Goal: Task Accomplishment & Management: Complete application form

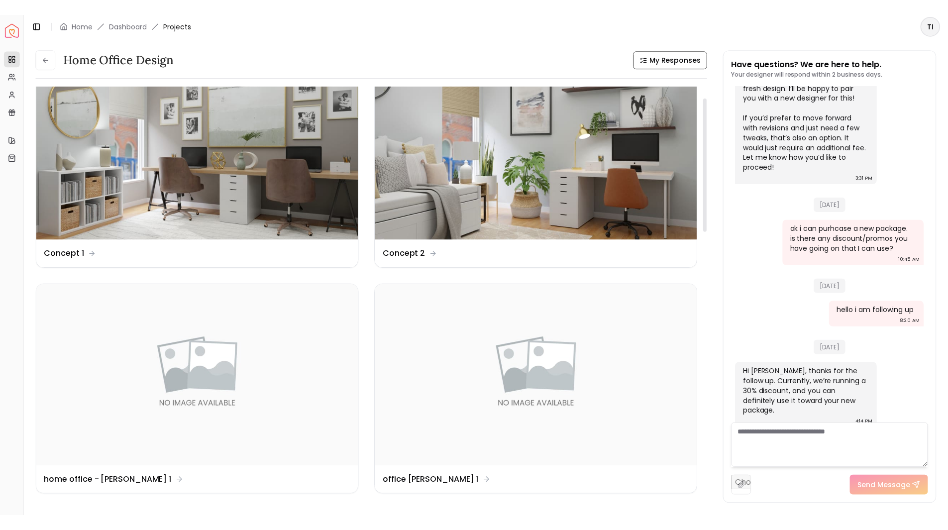
scroll to position [39, 0]
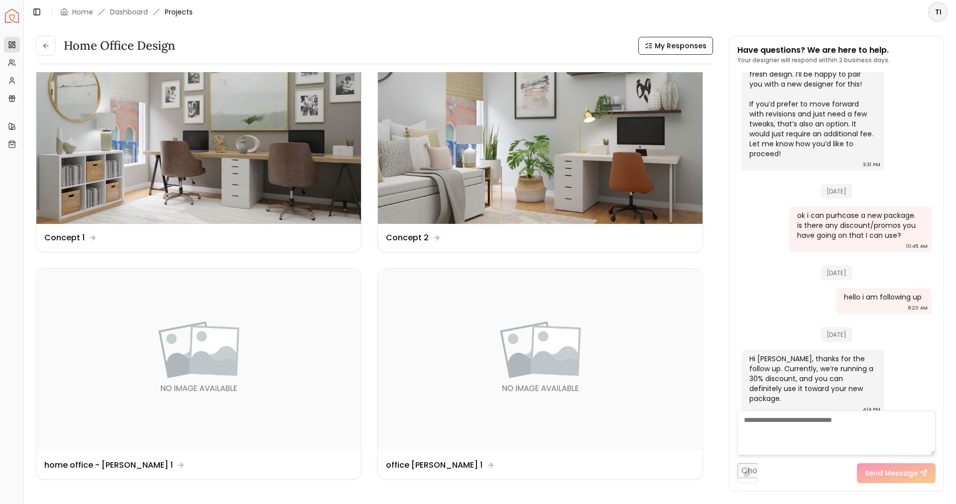
click at [13, 15] on img "Spacejoy" at bounding box center [12, 16] width 14 height 14
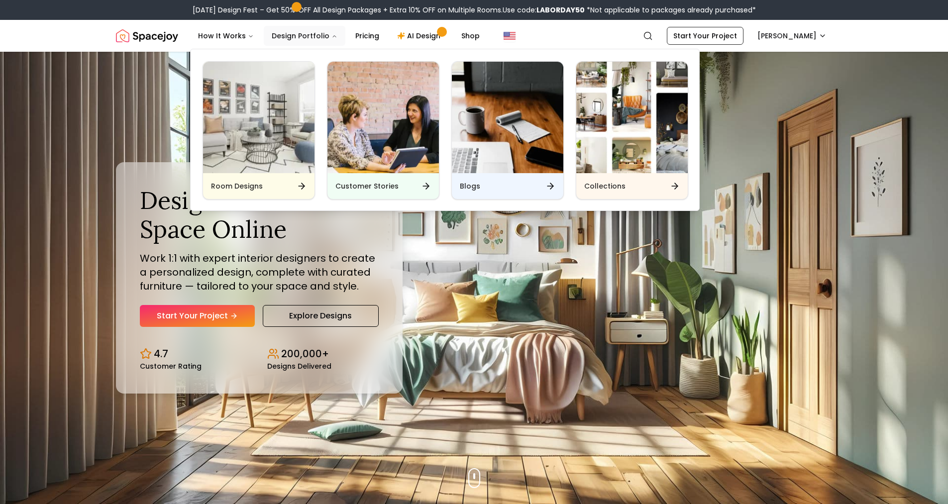
click at [324, 41] on button "Design Portfolio" at bounding box center [305, 36] width 82 height 20
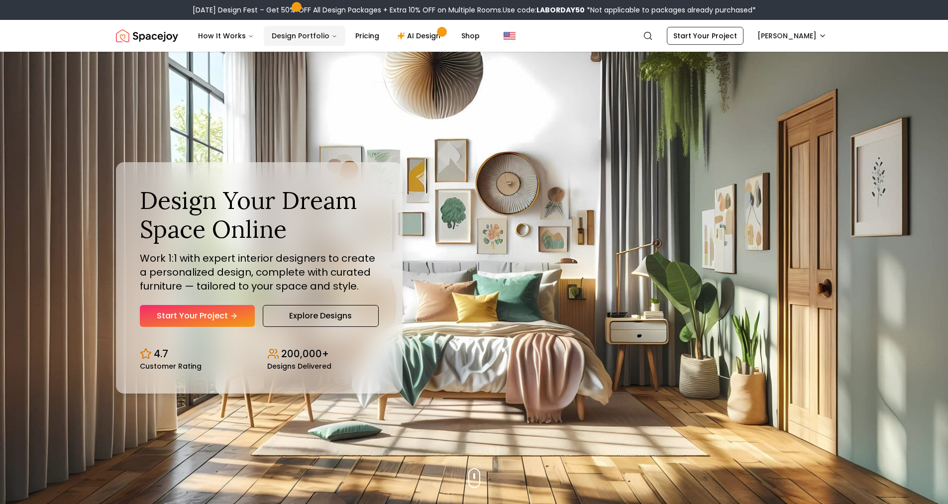
click at [324, 41] on button "Design Portfolio" at bounding box center [305, 36] width 82 height 20
click at [223, 313] on link "Start Your Project" at bounding box center [197, 316] width 115 height 22
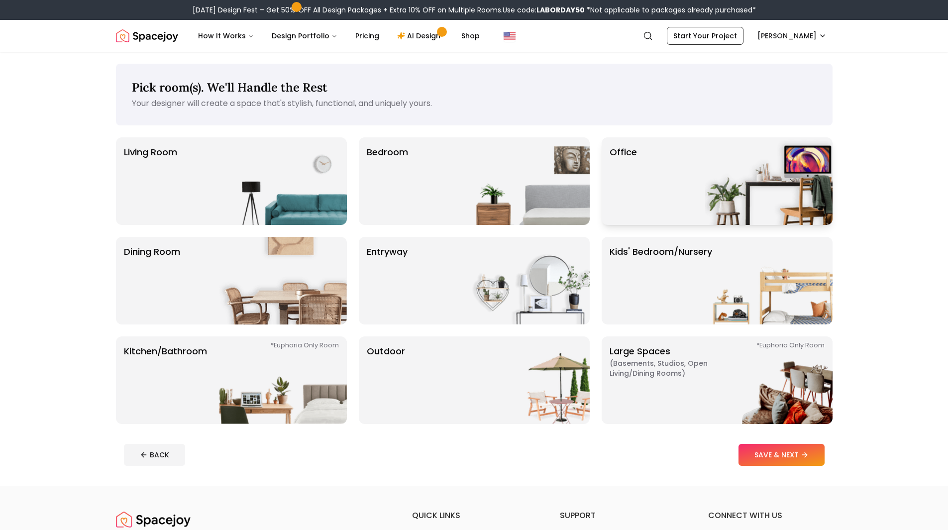
click at [738, 188] on img at bounding box center [768, 181] width 127 height 88
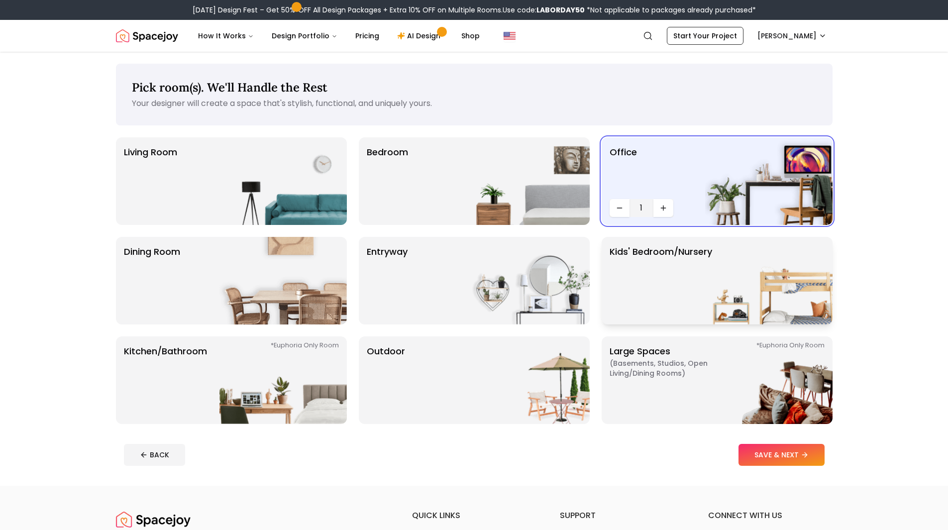
click at [750, 308] on img at bounding box center [768, 281] width 127 height 88
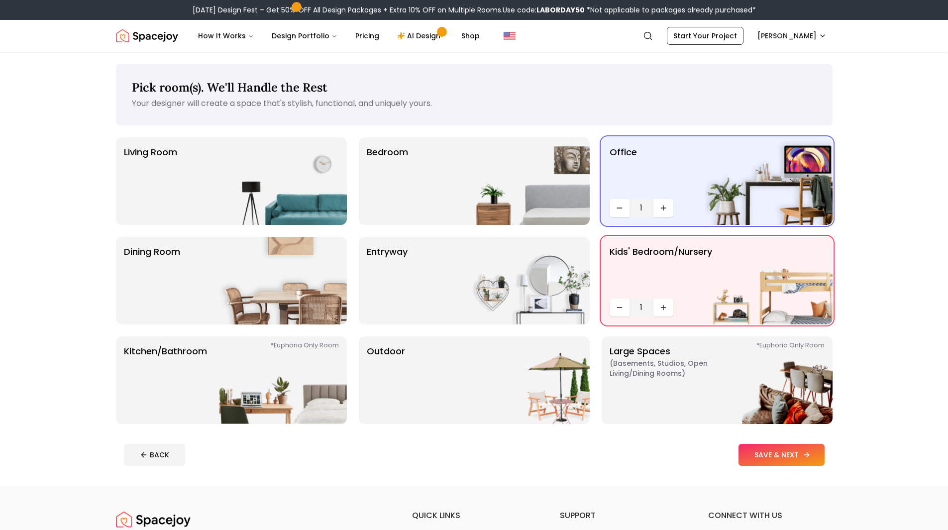
click at [769, 455] on button "SAVE & NEXT" at bounding box center [782, 455] width 86 height 22
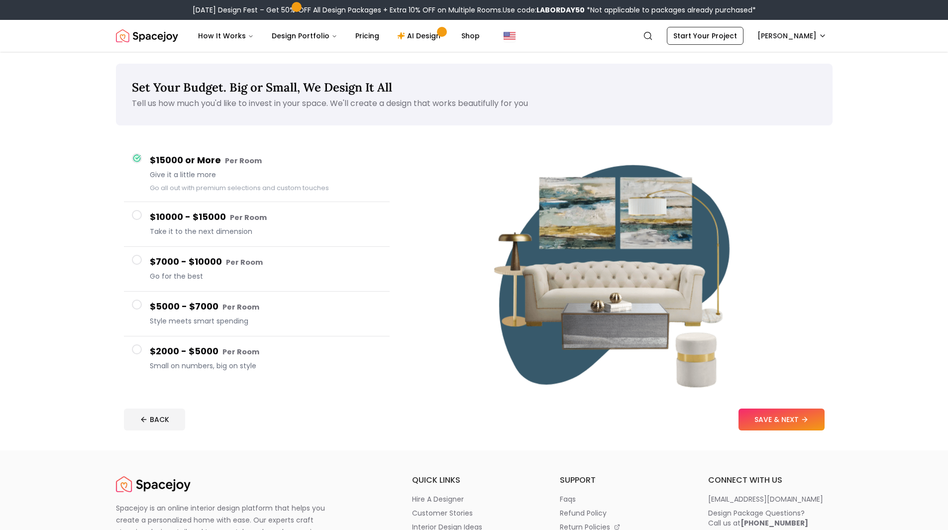
click at [243, 364] on span "Small on numbers, big on style" at bounding box center [266, 366] width 232 height 10
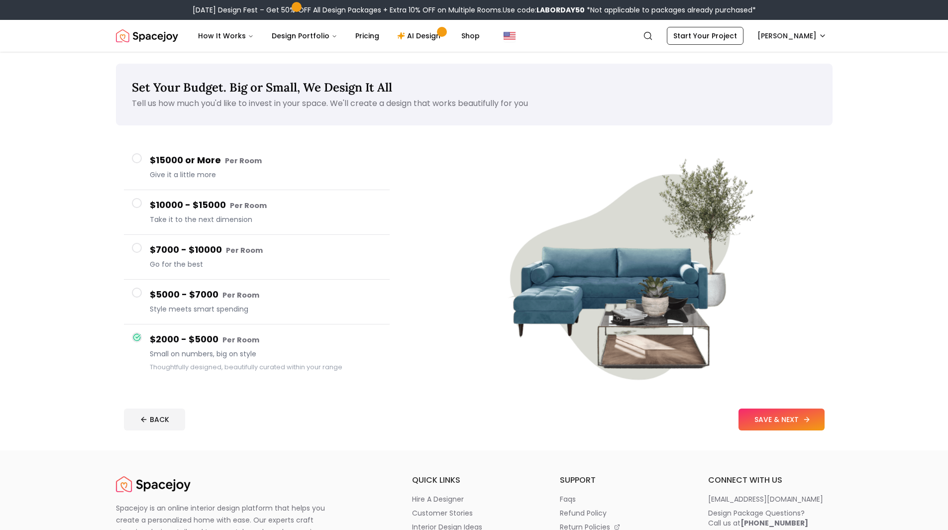
click at [761, 415] on button "SAVE & NEXT" at bounding box center [782, 420] width 86 height 22
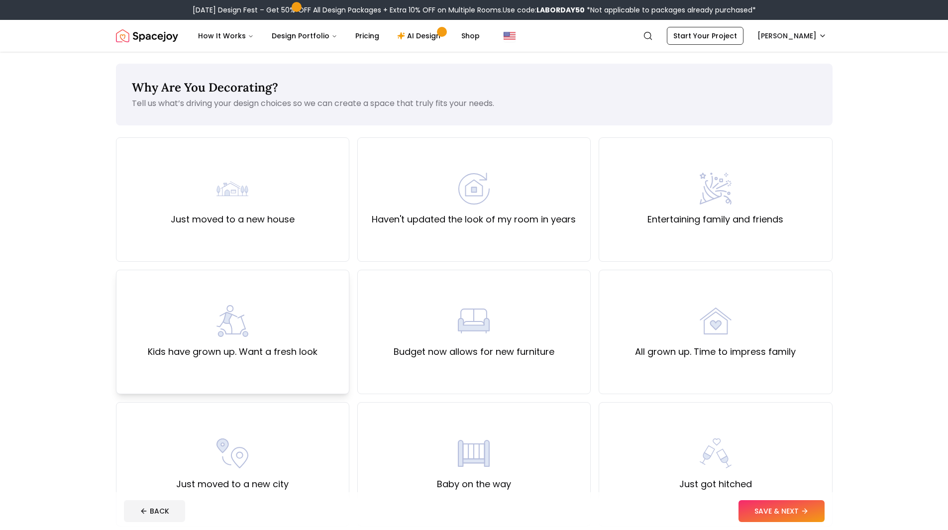
click at [228, 312] on img at bounding box center [233, 321] width 32 height 32
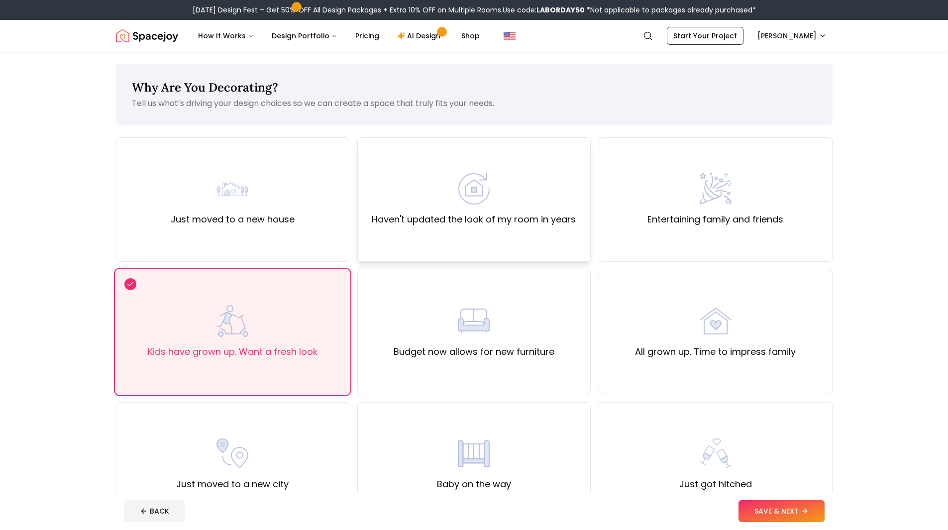
click at [411, 218] on label "Haven't updated the look of my room in years" at bounding box center [474, 220] width 204 height 14
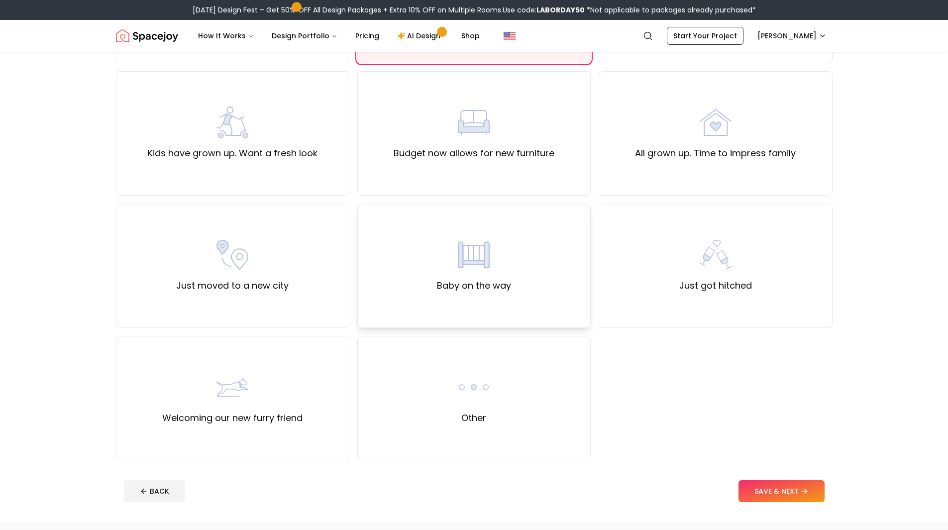
scroll to position [199, 0]
click at [783, 492] on button "SAVE & NEXT" at bounding box center [782, 491] width 86 height 22
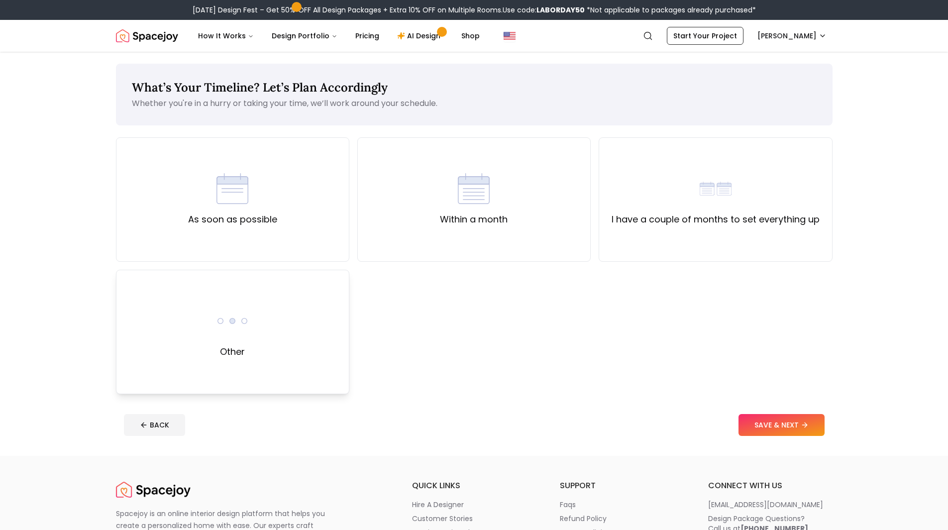
click at [284, 364] on div "Other" at bounding box center [232, 332] width 233 height 124
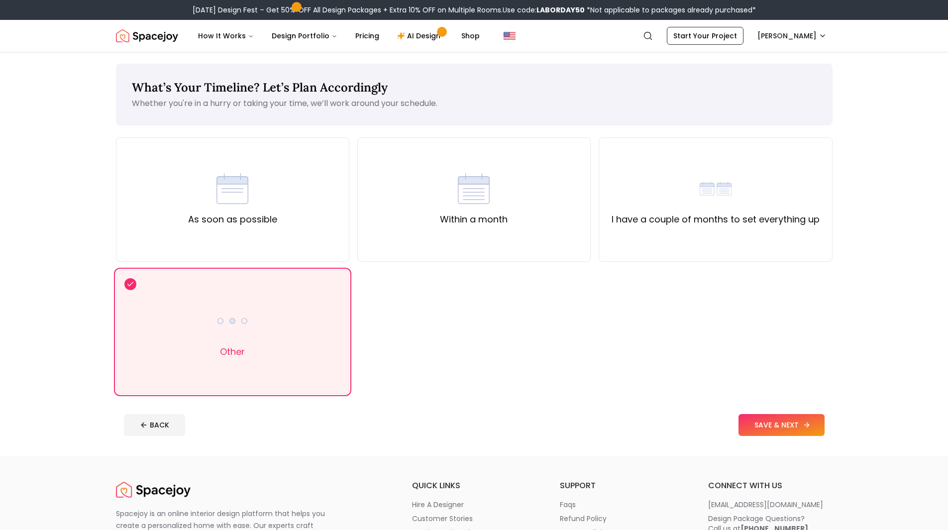
click at [754, 420] on button "SAVE & NEXT" at bounding box center [782, 425] width 86 height 22
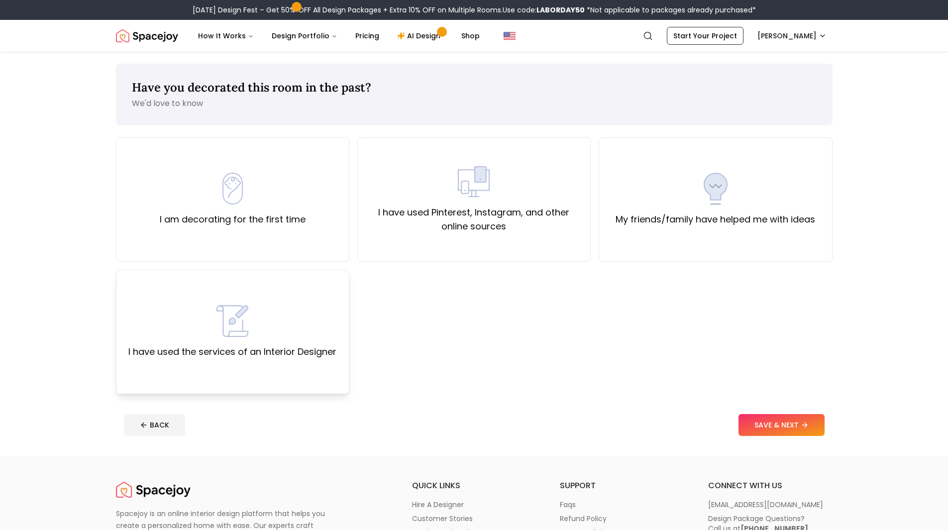
click at [320, 303] on div "I have used the services of an Interior Designer" at bounding box center [232, 332] width 233 height 124
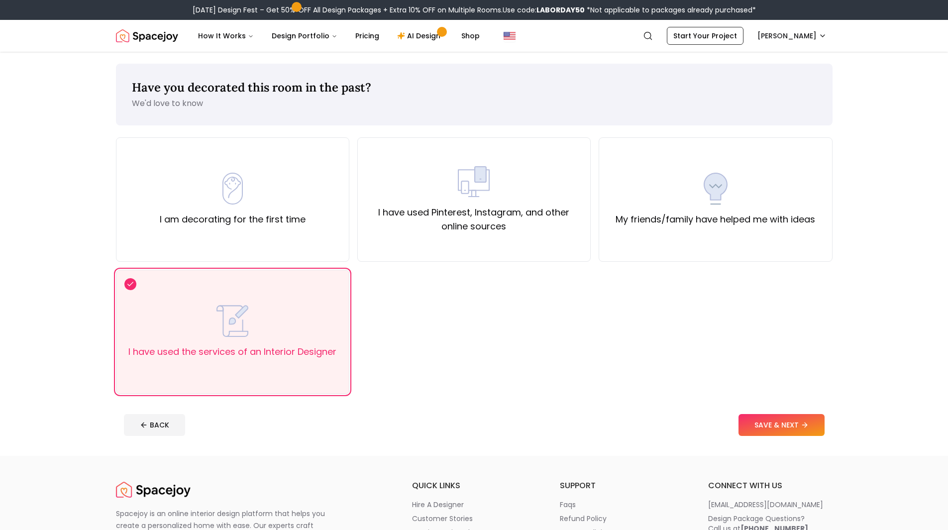
click at [798, 420] on button "SAVE & NEXT" at bounding box center [782, 425] width 86 height 22
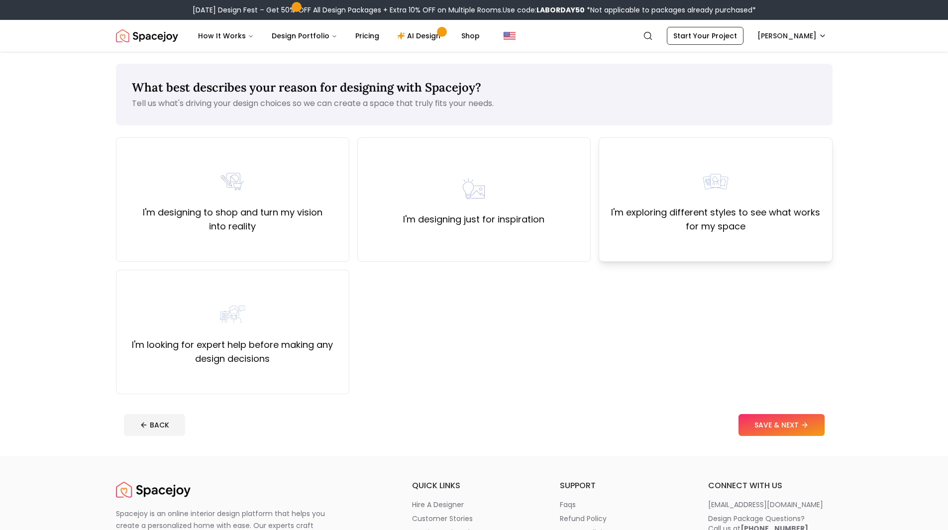
click at [802, 223] on label "I'm exploring different styles to see what works for my space" at bounding box center [715, 220] width 217 height 28
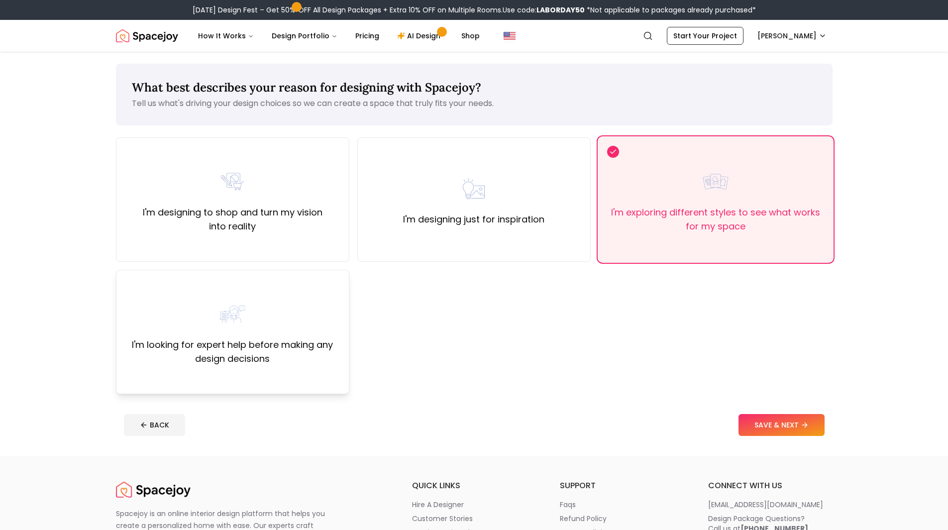
click at [293, 338] on label "I'm looking for expert help before making any design decisions" at bounding box center [232, 352] width 217 height 28
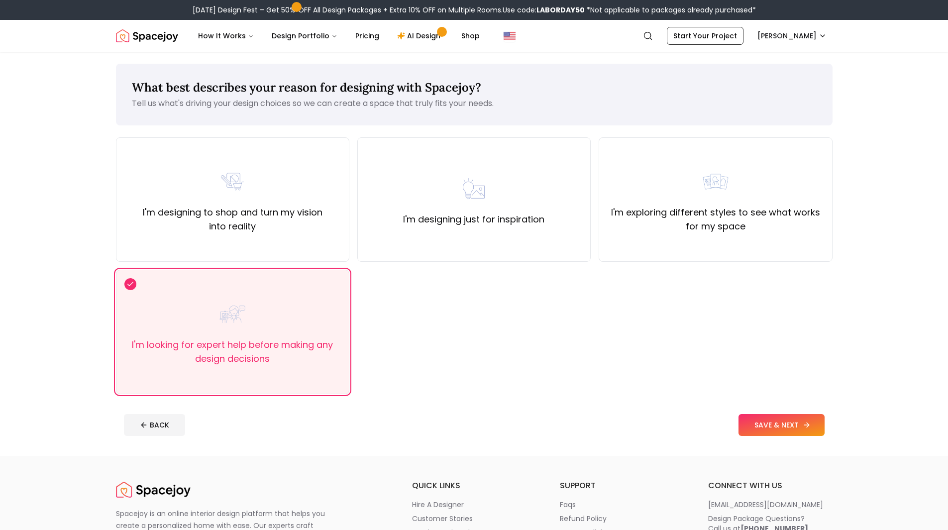
click at [805, 424] on icon at bounding box center [807, 425] width 8 height 8
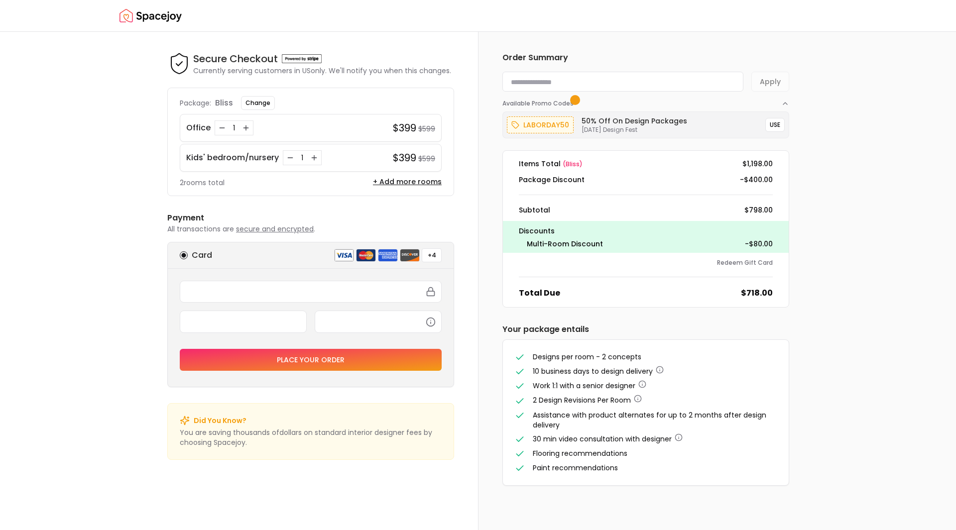
click at [544, 85] on input at bounding box center [622, 82] width 241 height 20
click at [769, 122] on button "USE" at bounding box center [774, 125] width 19 height 14
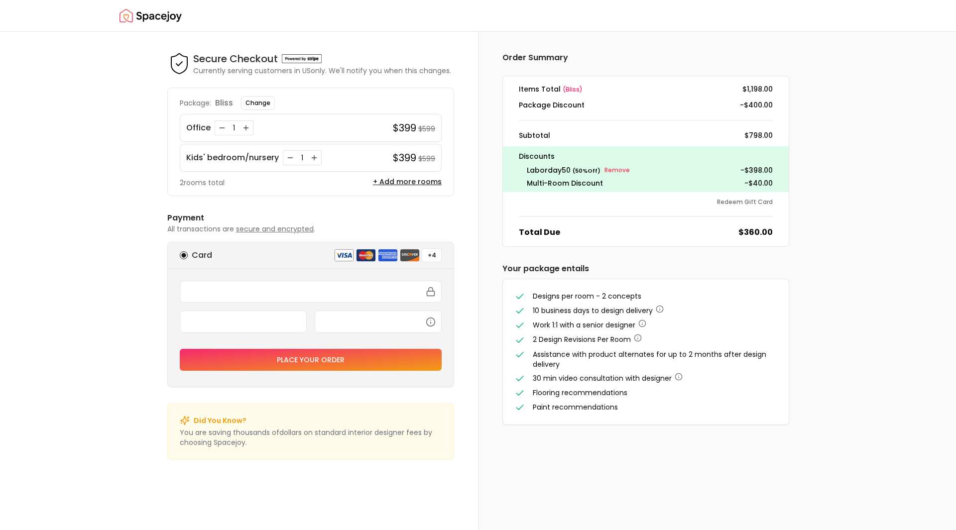
click at [288, 159] on icon "Decrease quantity for Kids' bedroom/nursery" at bounding box center [290, 158] width 8 height 8
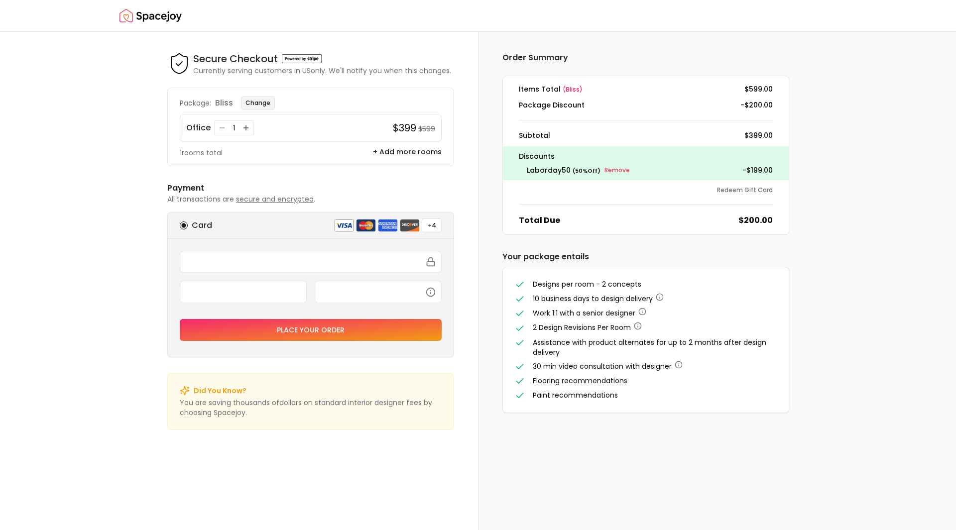
click at [247, 106] on button "Change" at bounding box center [258, 103] width 34 height 14
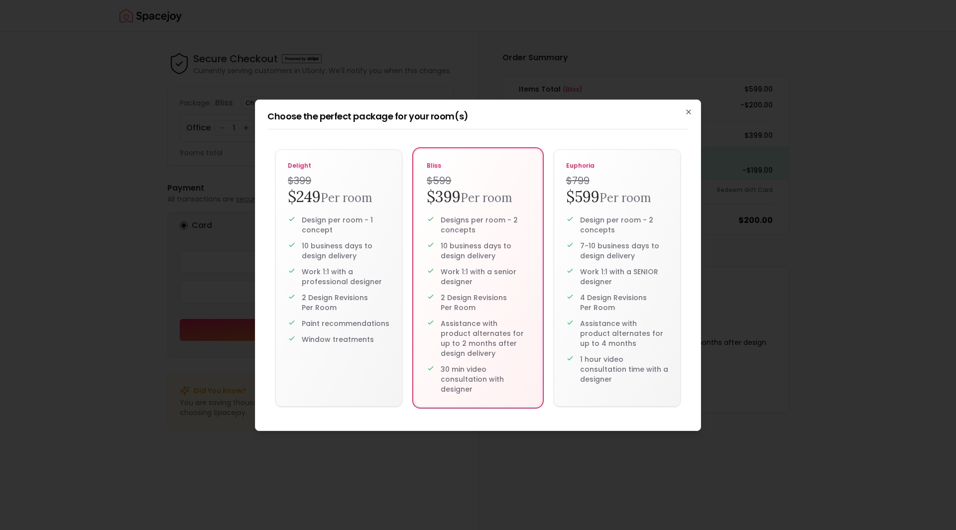
click at [682, 110] on div "Choose the perfect package for your room(s) delight $399 $249 Per room Design p…" at bounding box center [478, 266] width 446 height 332
click at [687, 109] on icon "button" at bounding box center [689, 112] width 8 height 8
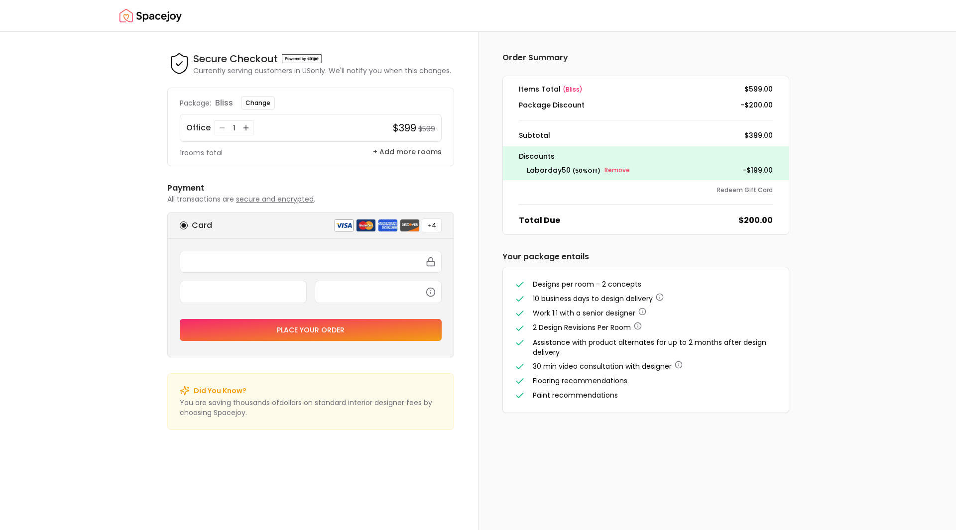
click at [431, 153] on button "+ Add more rooms" at bounding box center [407, 152] width 69 height 10
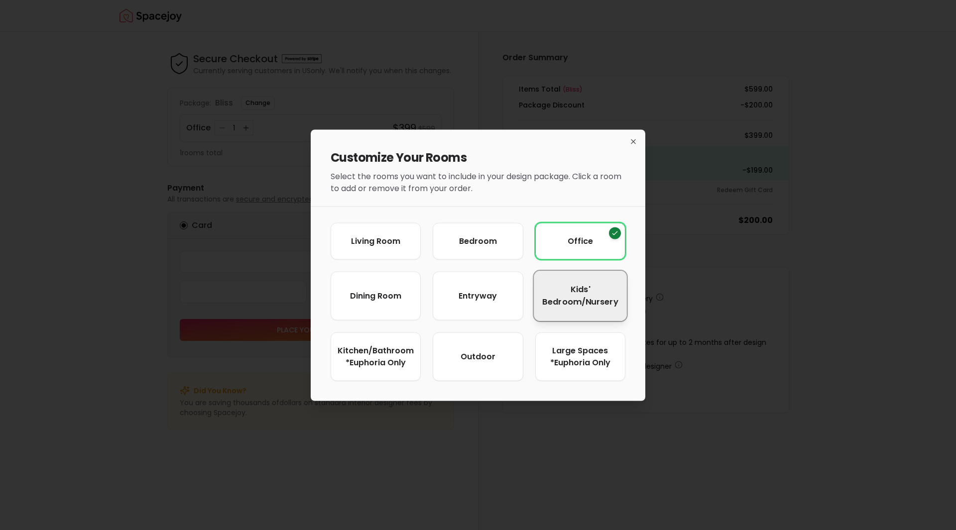
click at [543, 294] on span "Kids' Bedroom/Nursery" at bounding box center [580, 295] width 76 height 24
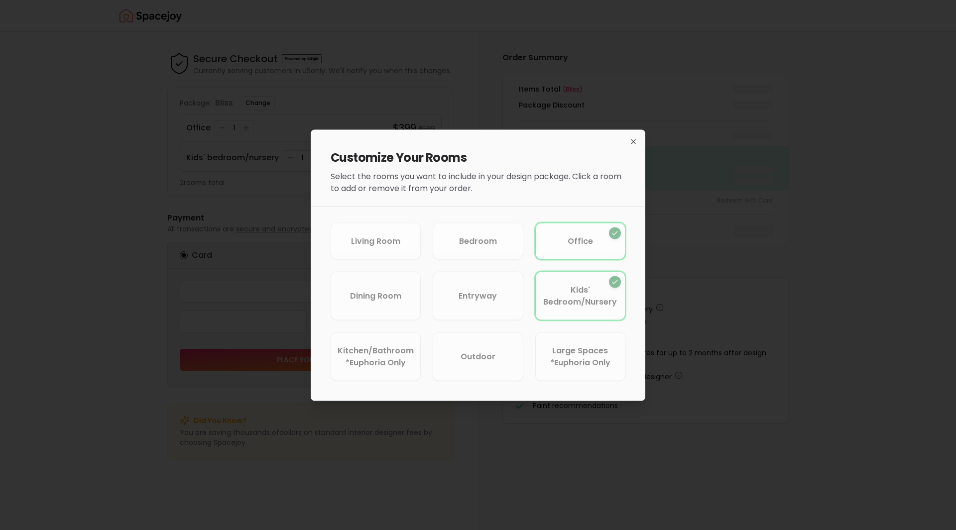
click at [628, 142] on div "Customize Your Rooms Select the rooms you want to include in your design packag…" at bounding box center [478, 163] width 335 height 69
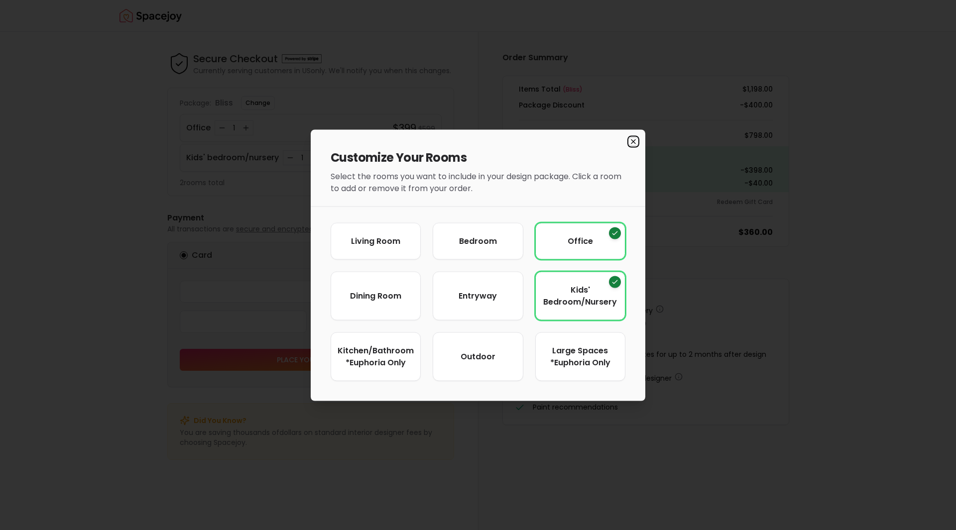
click at [636, 139] on icon "button" at bounding box center [633, 141] width 8 height 8
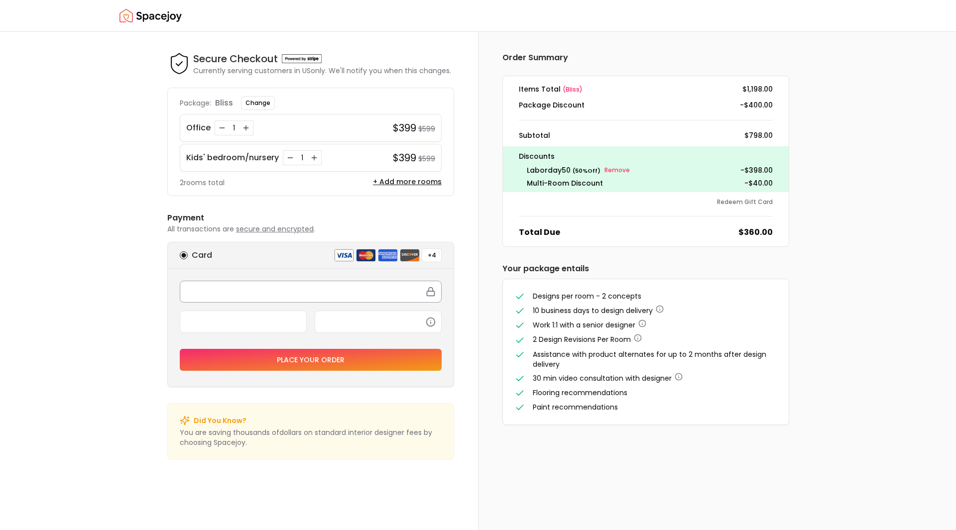
click at [240, 302] on div at bounding box center [311, 292] width 262 height 22
click at [62, 223] on div "Secure Checkout Secure Checkout Currently serving customers in [GEOGRAPHIC_DATA…" at bounding box center [478, 281] width 956 height 498
click at [251, 361] on button "Place your order" at bounding box center [311, 360] width 262 height 22
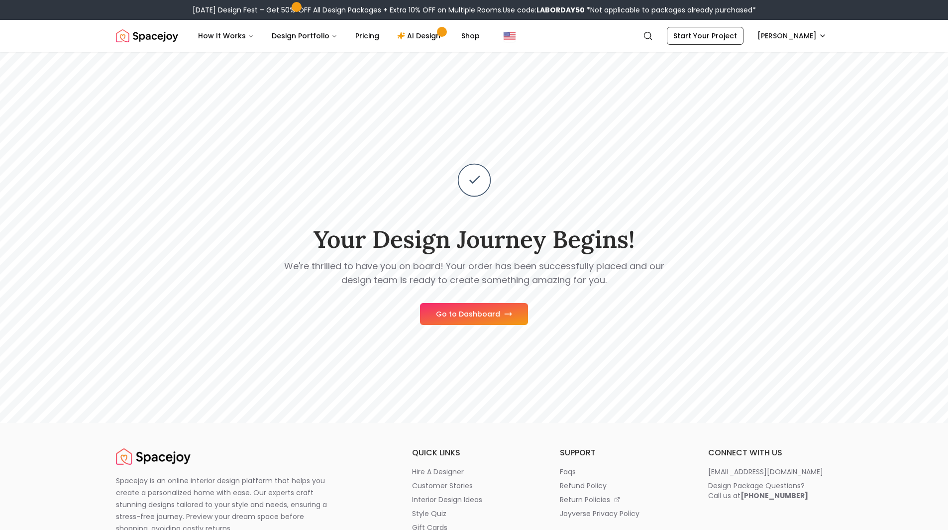
click at [471, 305] on button "Go to Dashboard" at bounding box center [474, 314] width 108 height 22
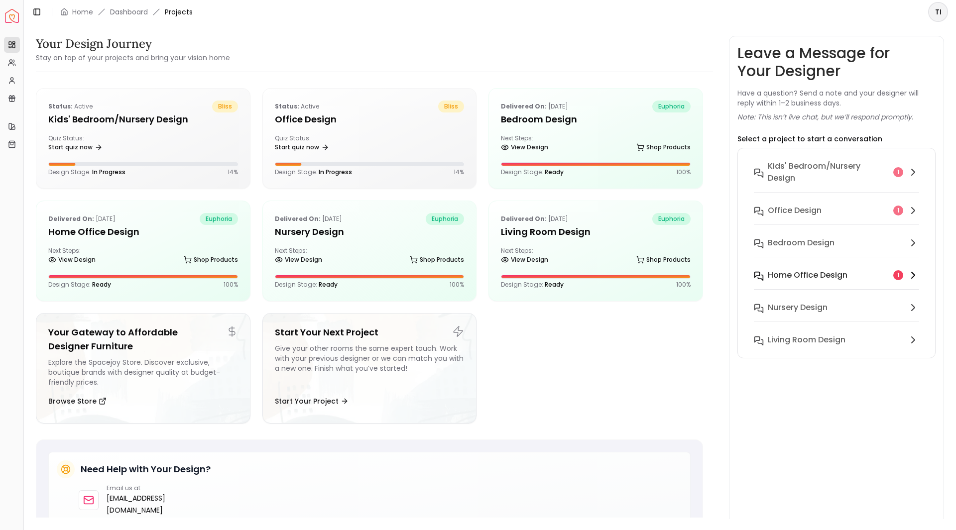
click at [798, 285] on button "Home Office Design 1" at bounding box center [836, 281] width 181 height 32
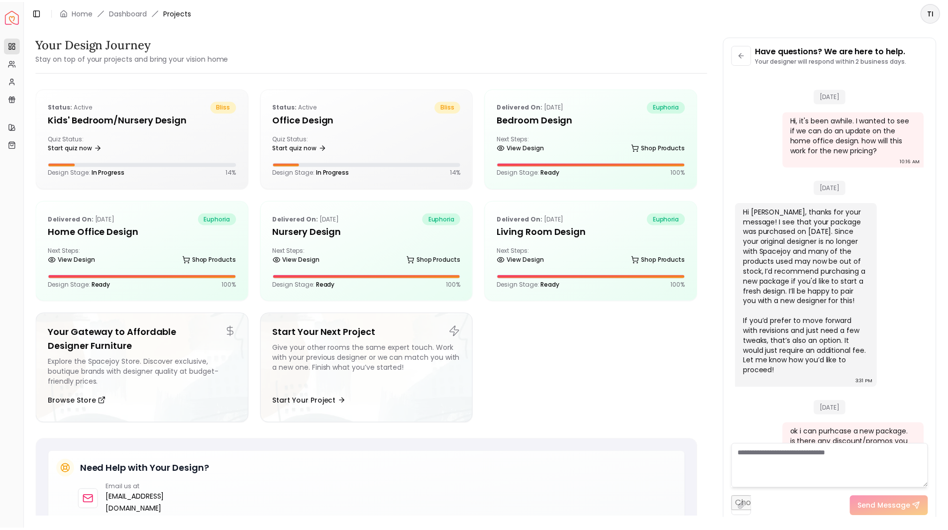
scroll to position [183, 0]
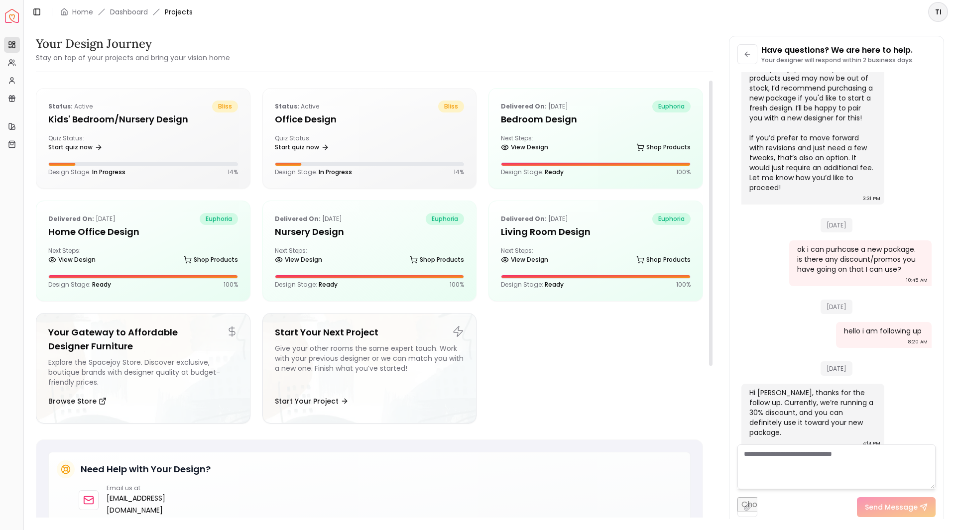
click at [547, 378] on ul "Status: active bliss Kids' Bedroom/Nursery design Quiz Status: Start quiz now D…" at bounding box center [369, 259] width 667 height 343
click at [316, 151] on link "Start quiz now" at bounding box center [302, 147] width 54 height 14
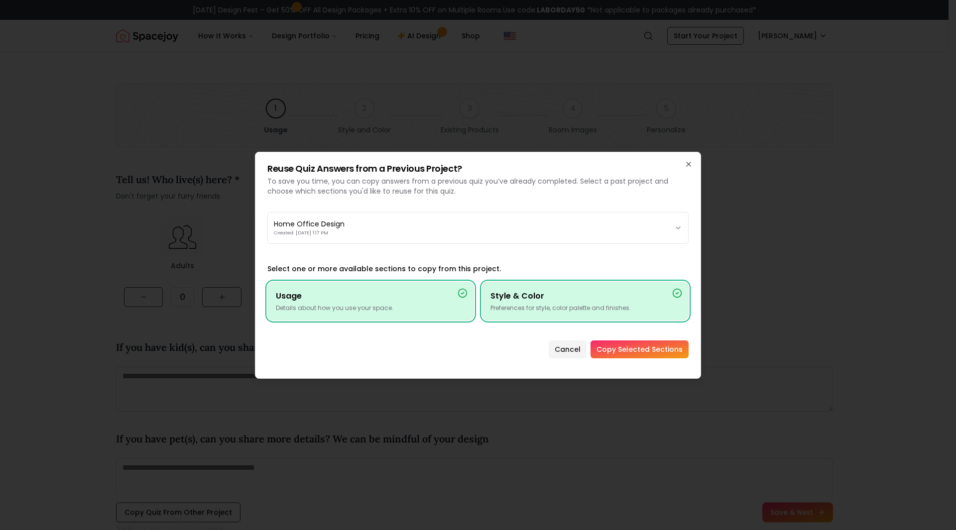
click at [463, 298] on icon at bounding box center [463, 293] width 10 height 10
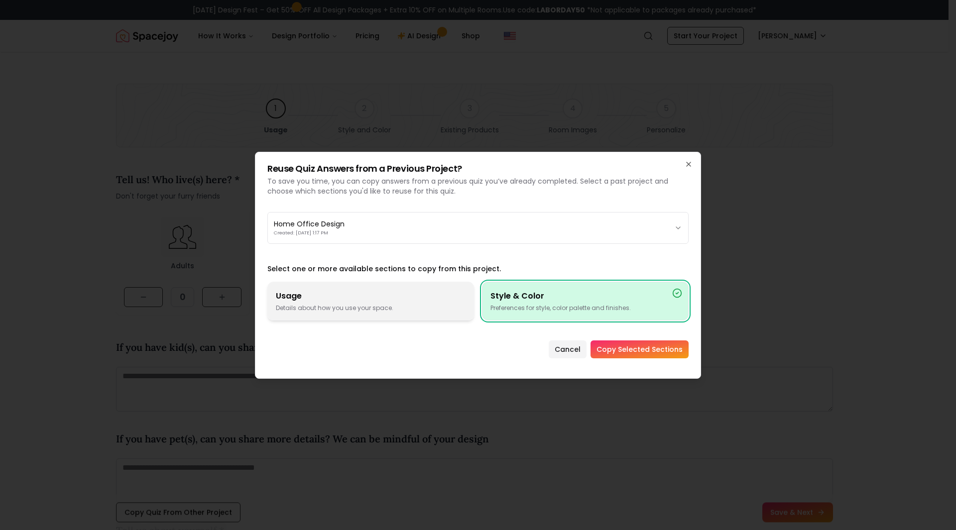
click at [463, 298] on h4 "Usage" at bounding box center [371, 296] width 190 height 12
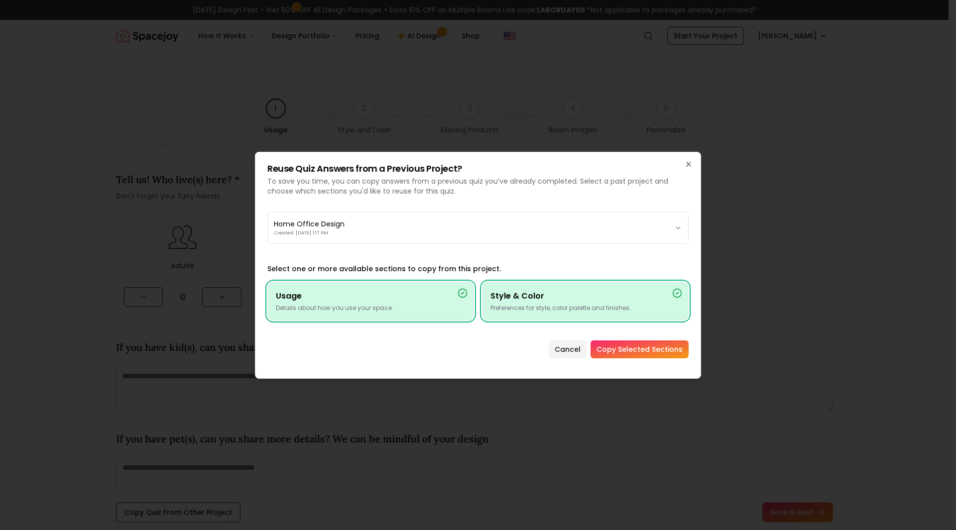
click at [470, 244] on div "Reuse Quiz Answers from a Previous Project? To save you time, you can copy answ…" at bounding box center [478, 265] width 446 height 227
click at [573, 350] on button "Cancel" at bounding box center [568, 350] width 38 height 18
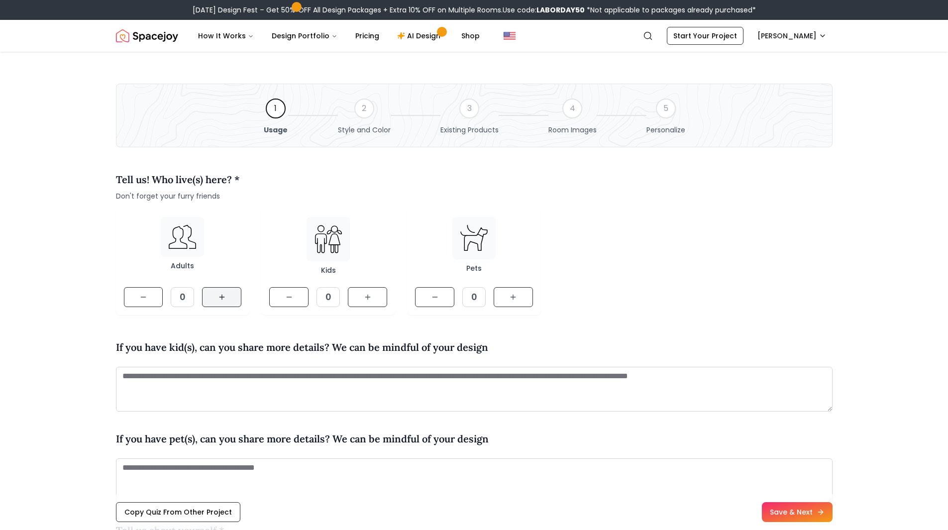
click at [227, 295] on button at bounding box center [221, 297] width 39 height 20
click at [364, 296] on icon at bounding box center [368, 297] width 8 height 8
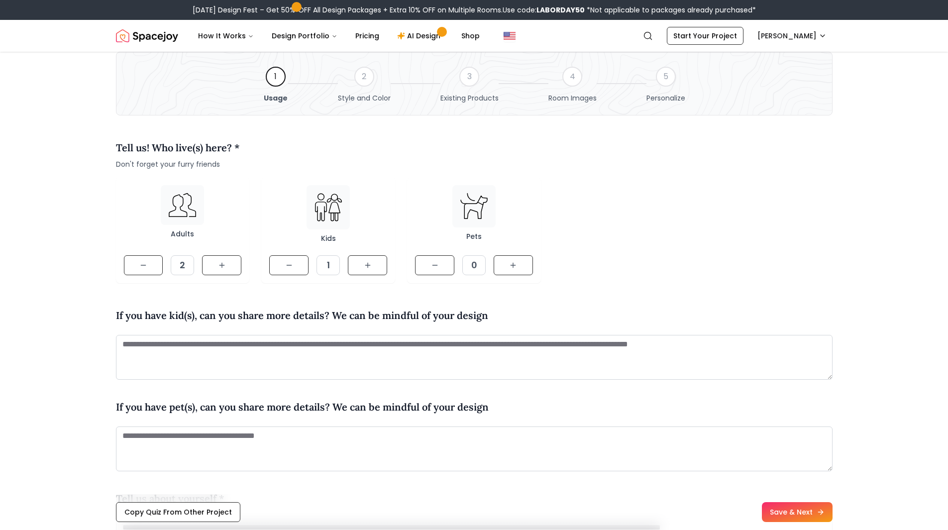
scroll to position [50, 0]
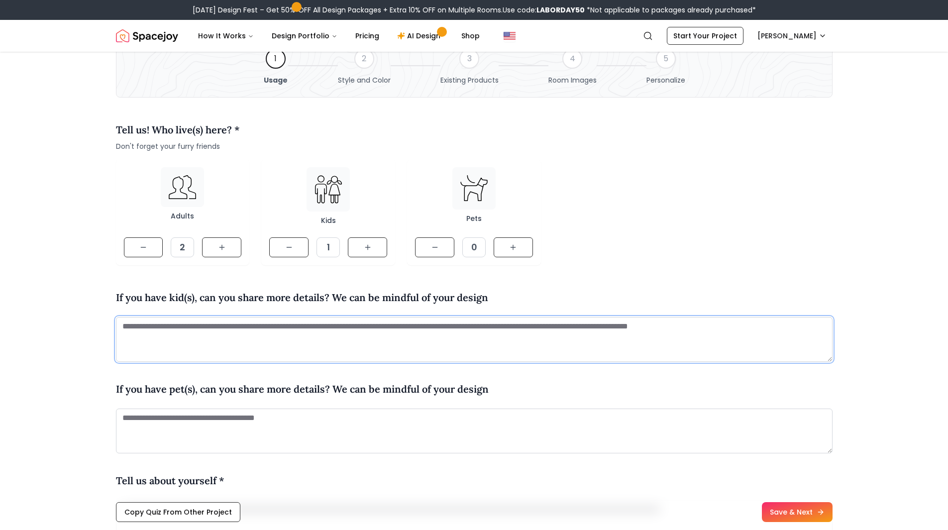
click at [374, 334] on textarea at bounding box center [474, 339] width 717 height 45
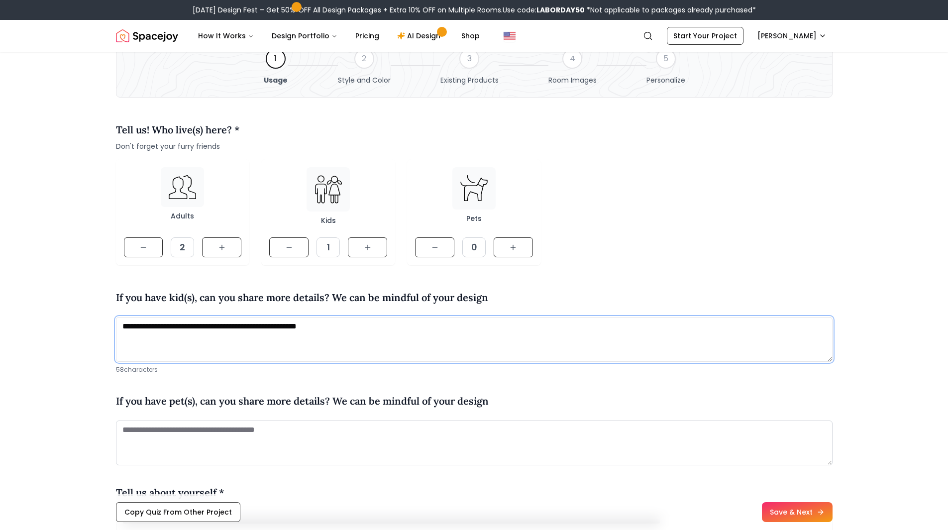
click at [254, 326] on textarea "**********" at bounding box center [474, 339] width 717 height 45
click at [397, 324] on textarea "**********" at bounding box center [474, 339] width 717 height 45
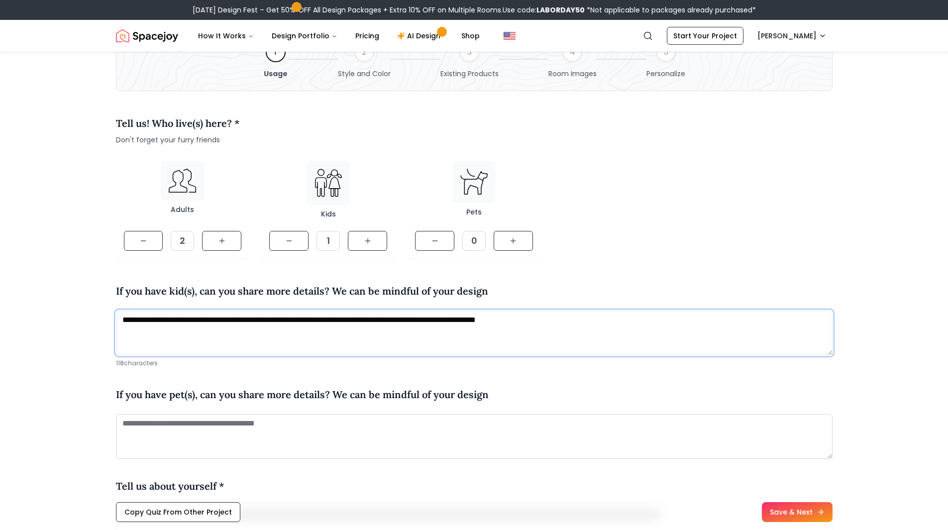
scroll to position [149, 0]
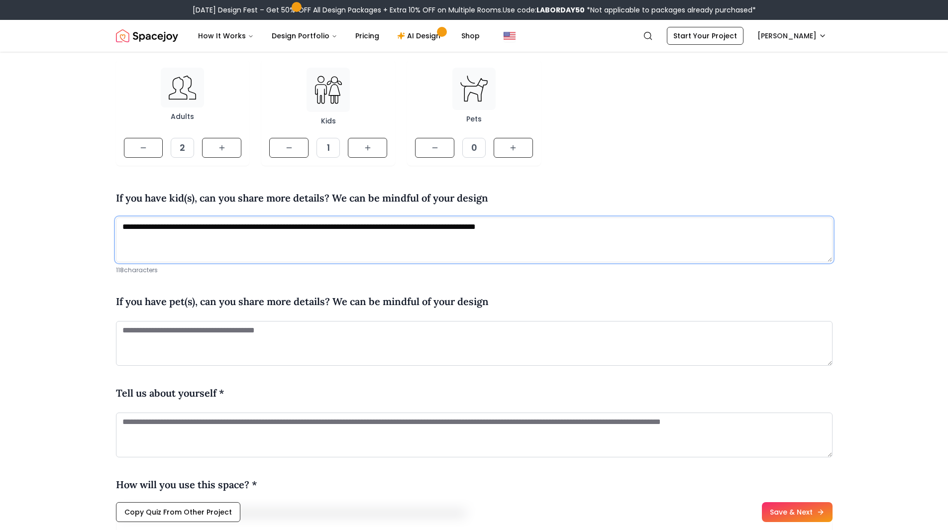
type textarea "**********"
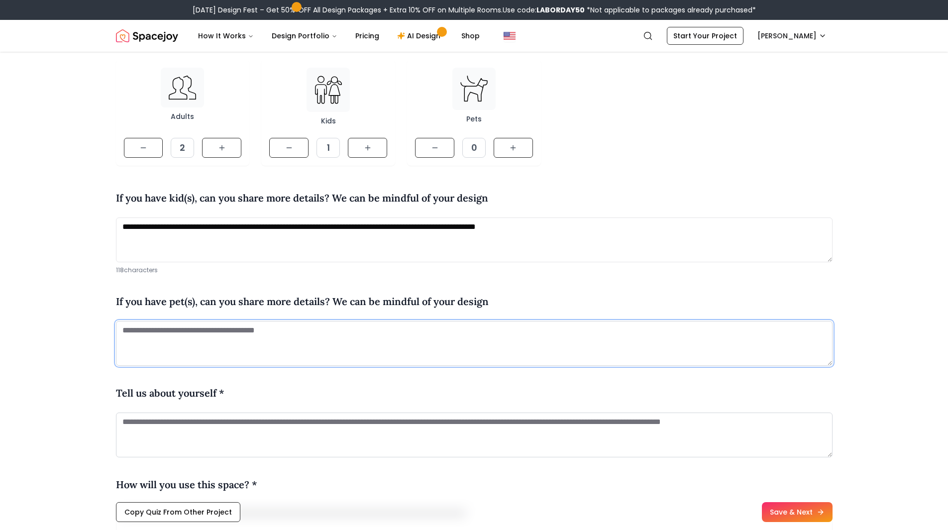
click at [381, 338] on textarea at bounding box center [474, 343] width 717 height 45
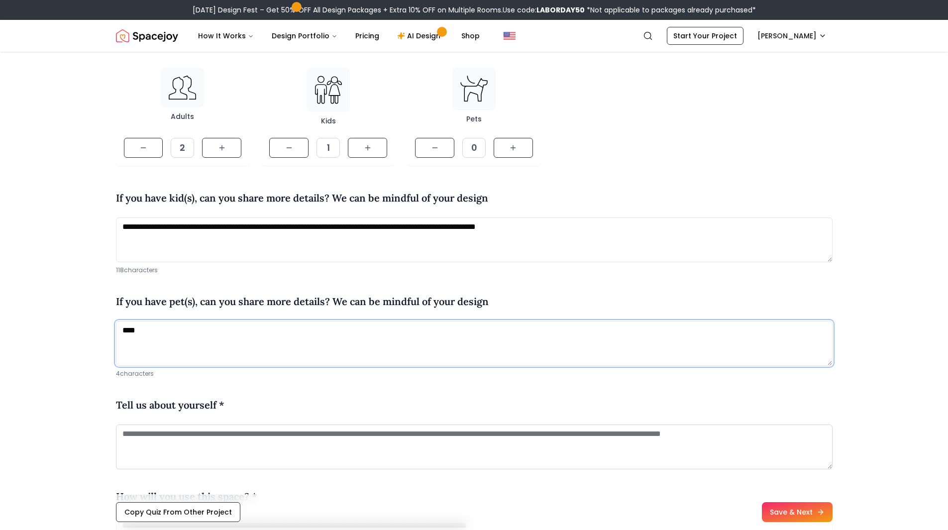
type textarea "****"
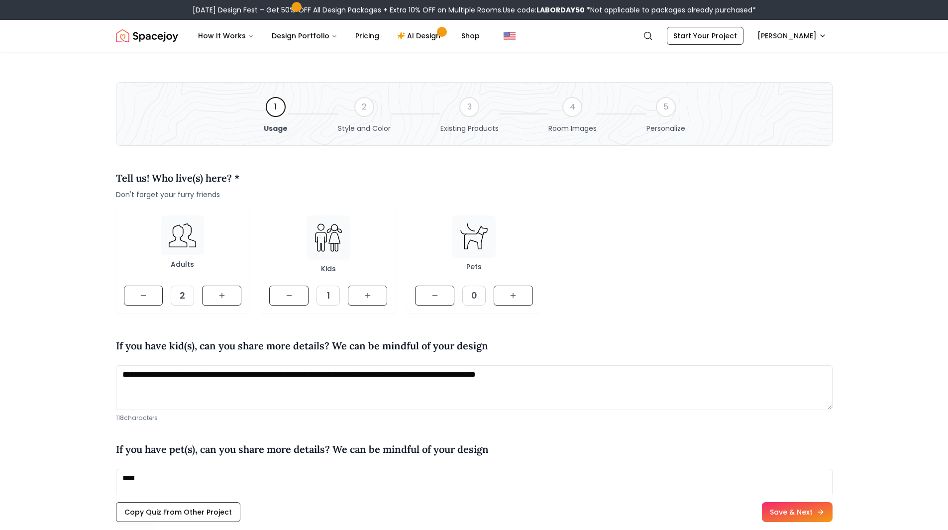
scroll to position [300, 0]
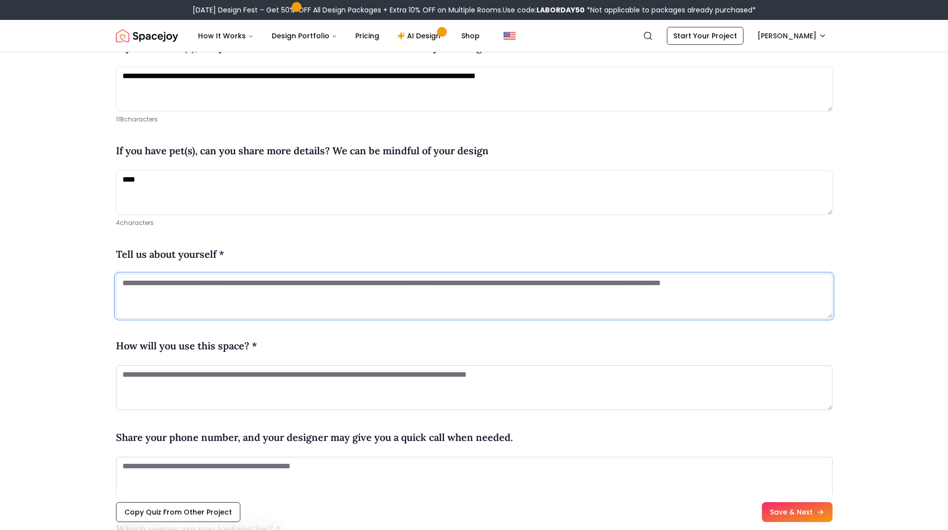
click at [330, 292] on textarea at bounding box center [474, 296] width 717 height 45
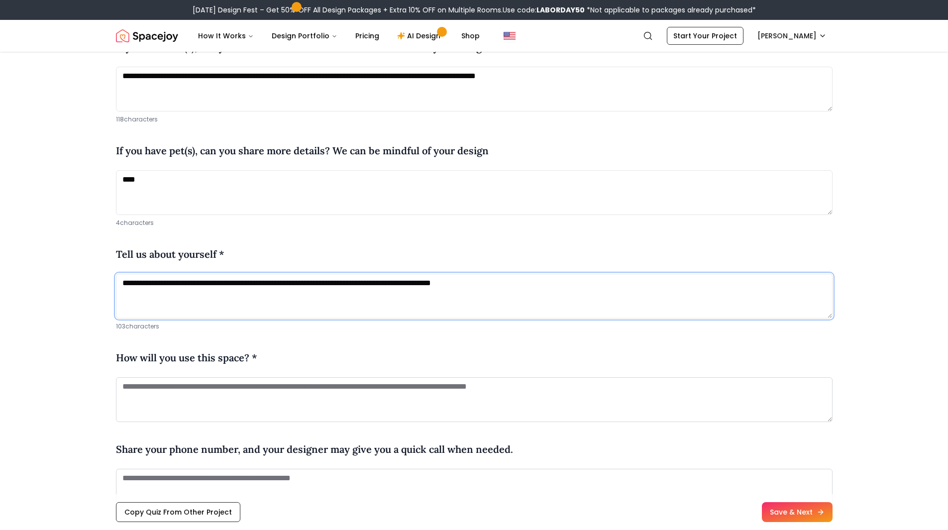
scroll to position [400, 0]
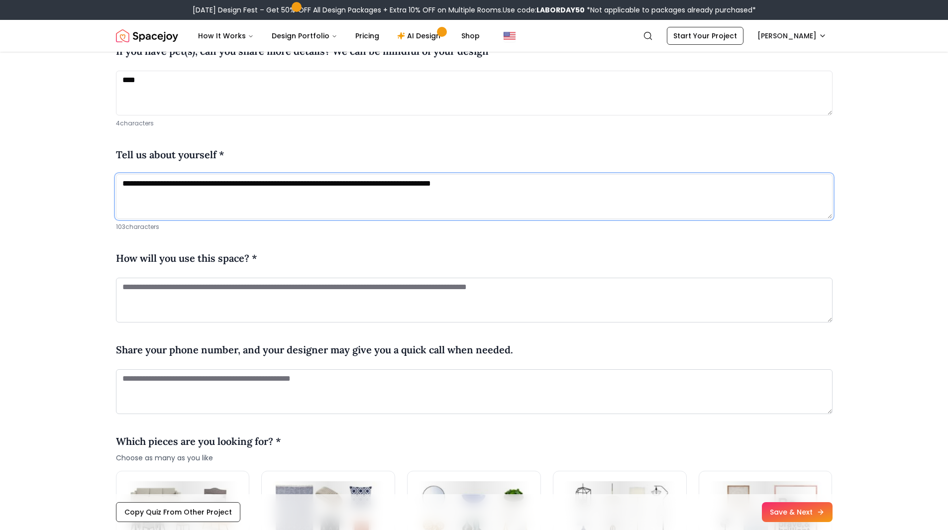
type textarea "**********"
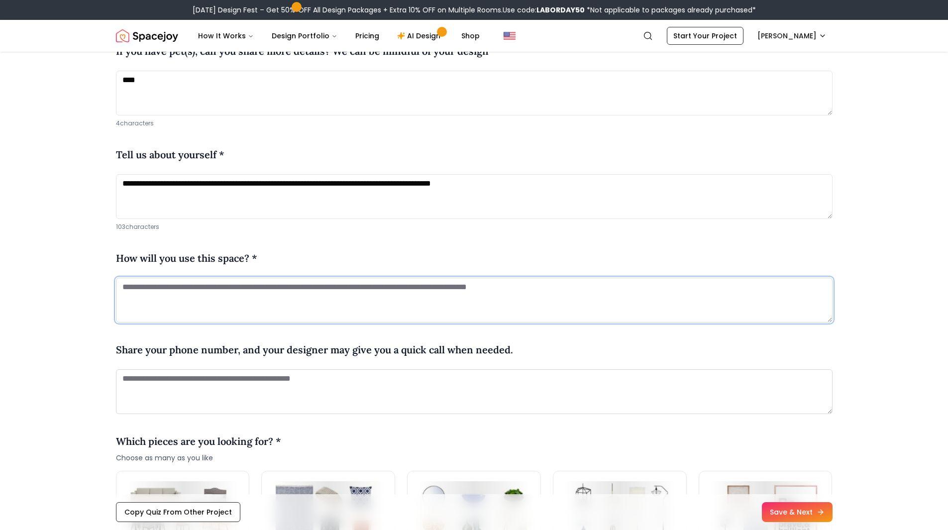
click at [328, 291] on textarea at bounding box center [474, 300] width 717 height 45
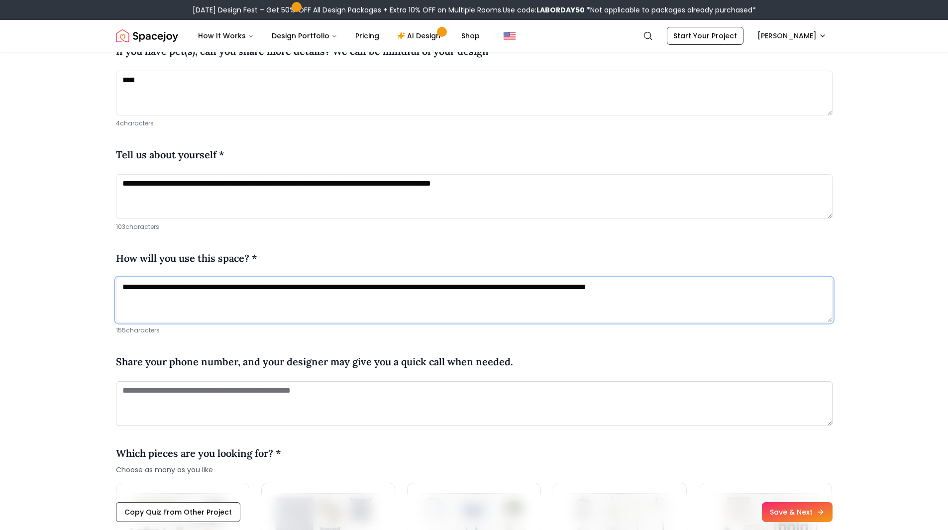
type textarea "**********"
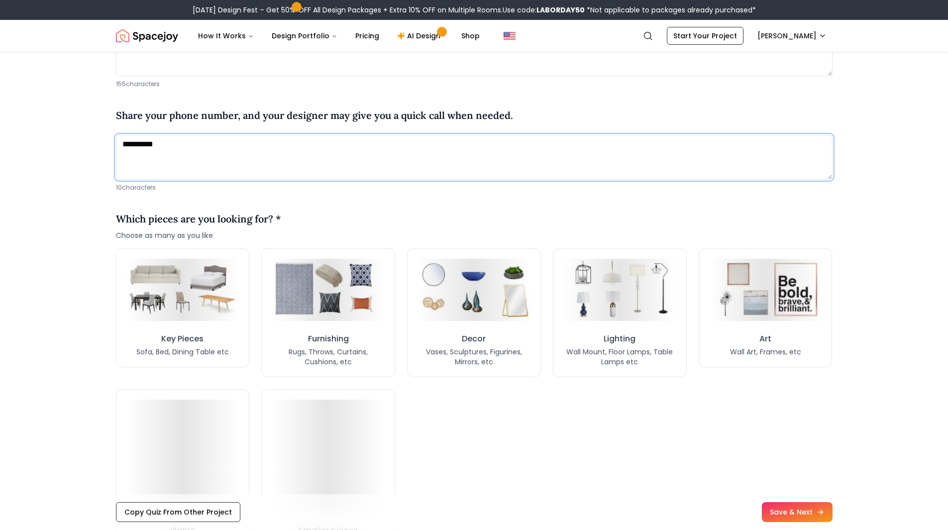
scroll to position [649, 0]
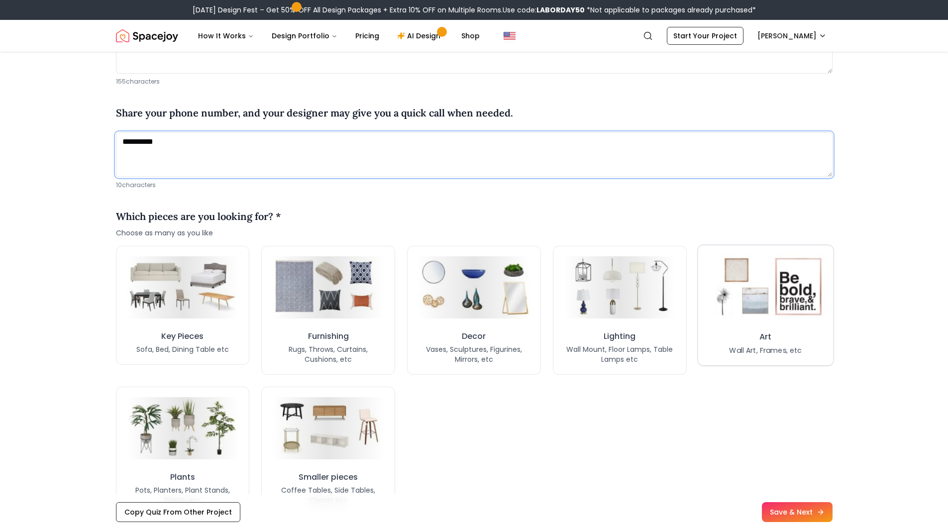
type textarea "**********"
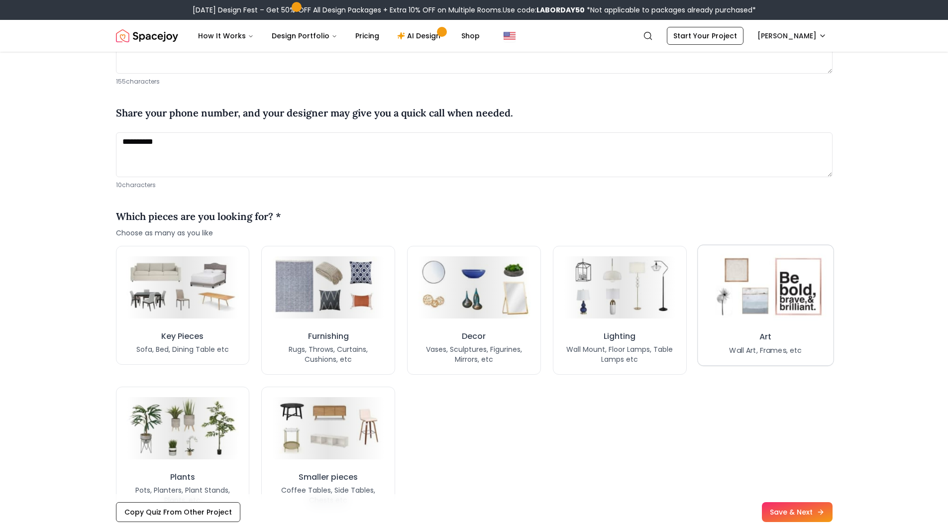
click at [759, 301] on img at bounding box center [765, 287] width 121 height 67
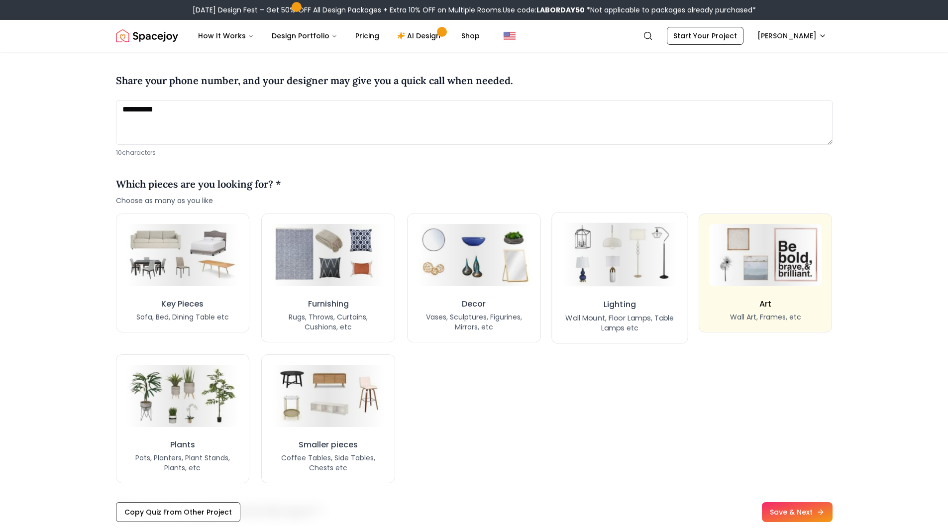
scroll to position [698, 0]
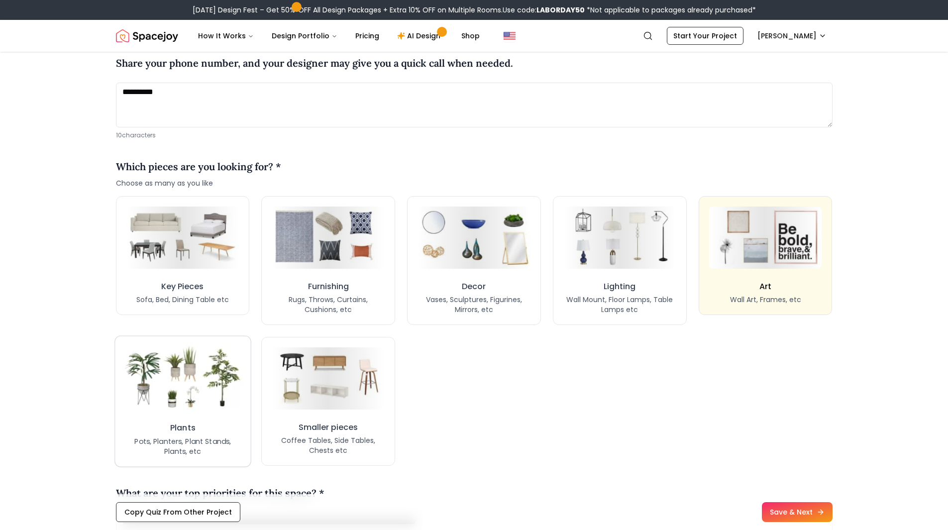
click at [213, 382] on img at bounding box center [182, 377] width 121 height 67
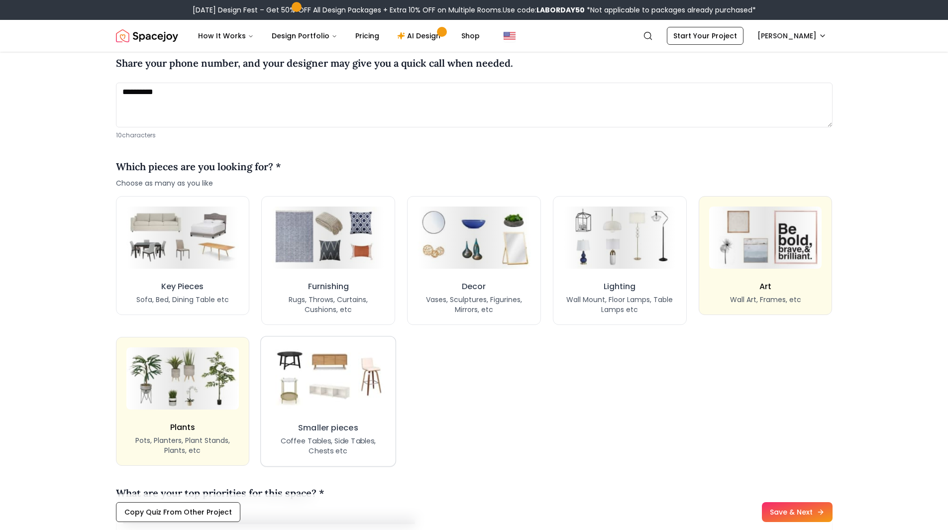
click at [309, 381] on img at bounding box center [328, 378] width 120 height 66
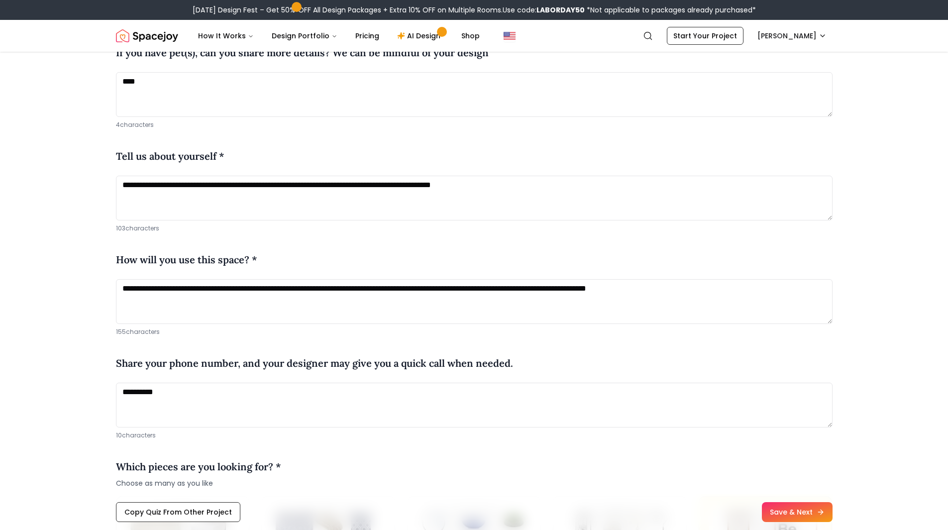
scroll to position [747, 0]
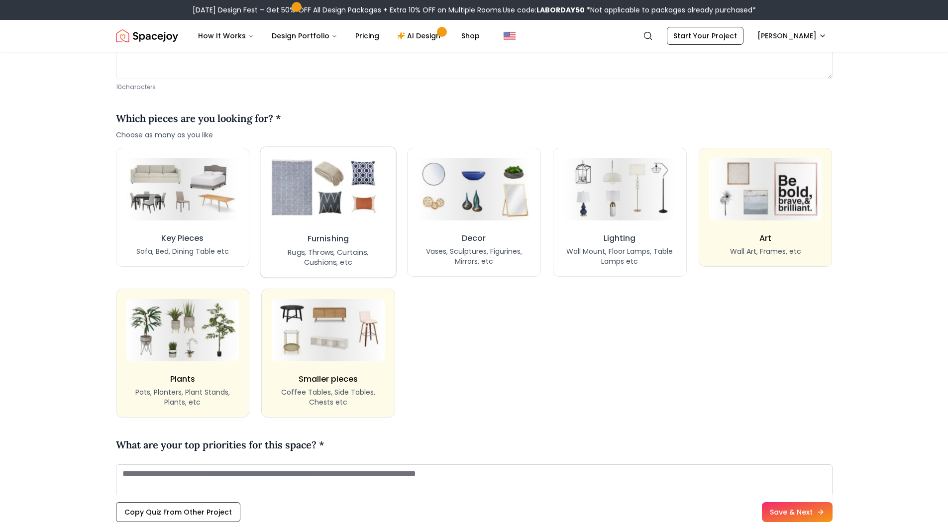
click at [299, 176] on img at bounding box center [328, 189] width 121 height 67
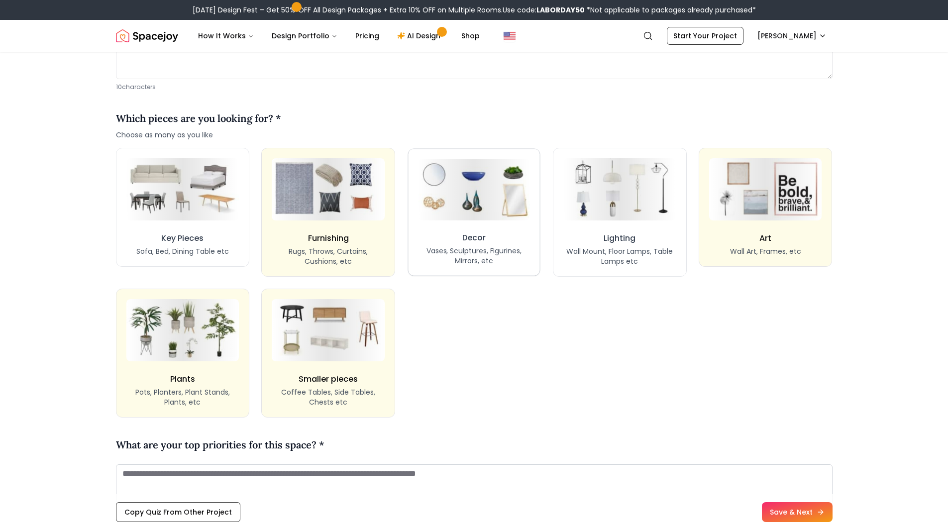
click at [486, 254] on p "Vases, Sculptures, Figurines, Mirrors, etc" at bounding box center [474, 256] width 112 height 20
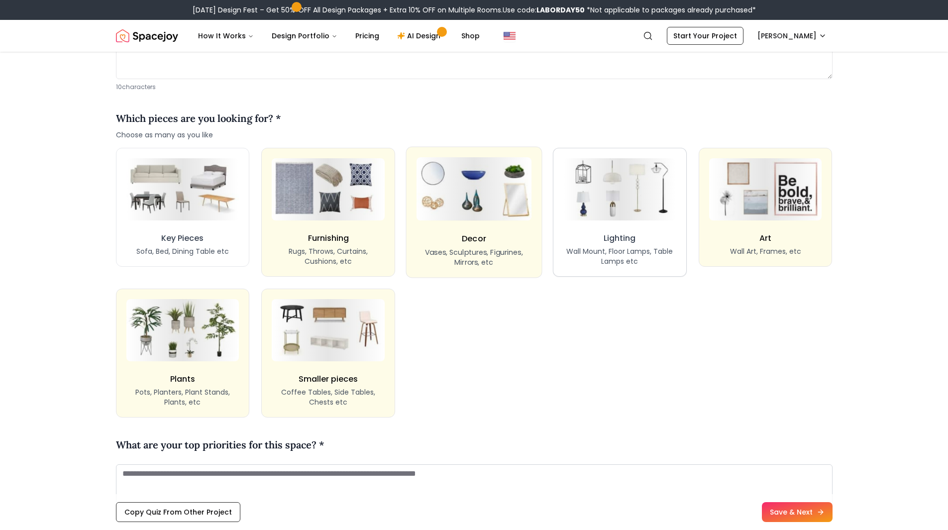
click at [571, 241] on div "Lighting Wall Mount, Floor Lamps, Table Lamps etc" at bounding box center [620, 249] width 113 height 34
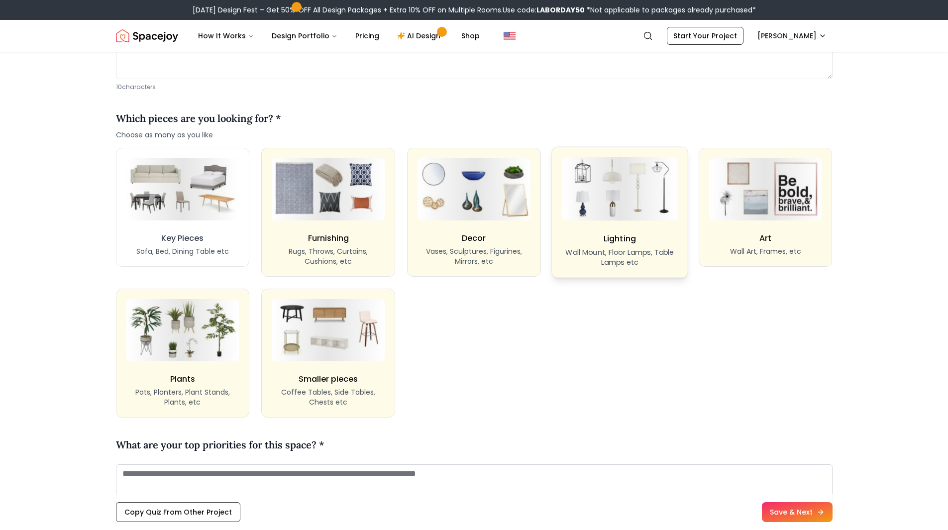
click at [658, 224] on button "Lighting Wall Mount, Floor Lamps, Table Lamps etc" at bounding box center [620, 211] width 136 height 131
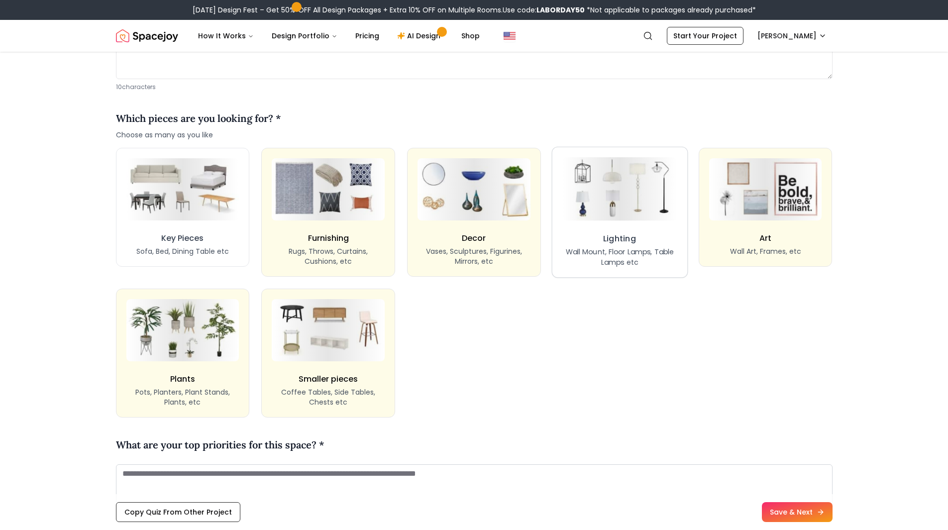
click at [629, 234] on h3 "Lighting" at bounding box center [619, 238] width 33 height 12
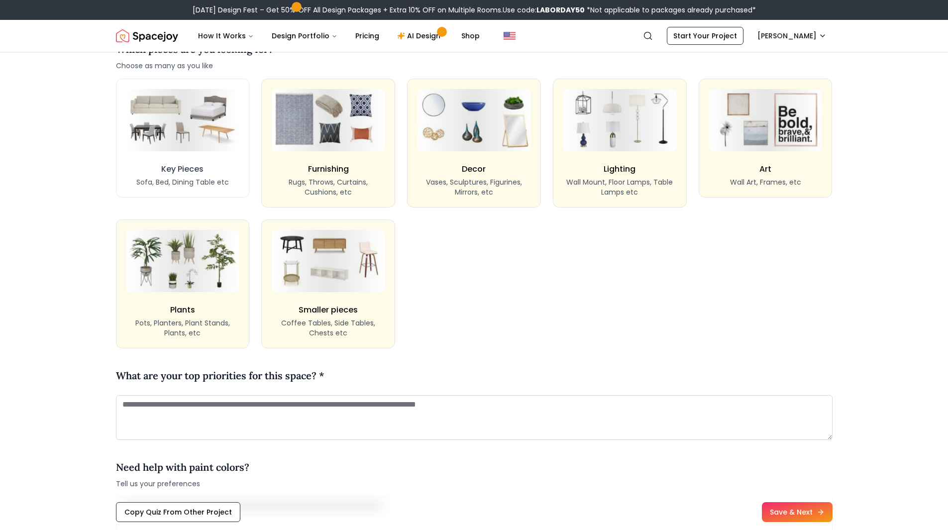
scroll to position [946, 0]
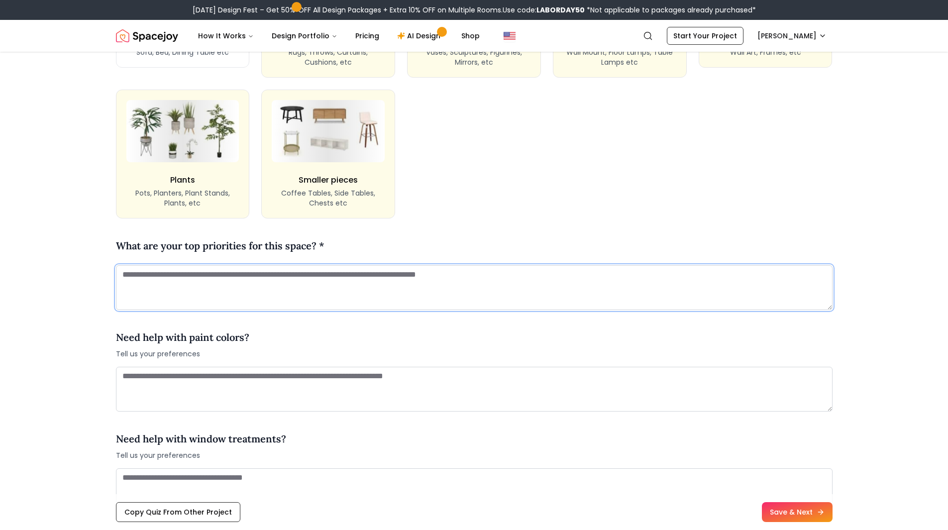
click at [424, 291] on textarea at bounding box center [474, 287] width 717 height 45
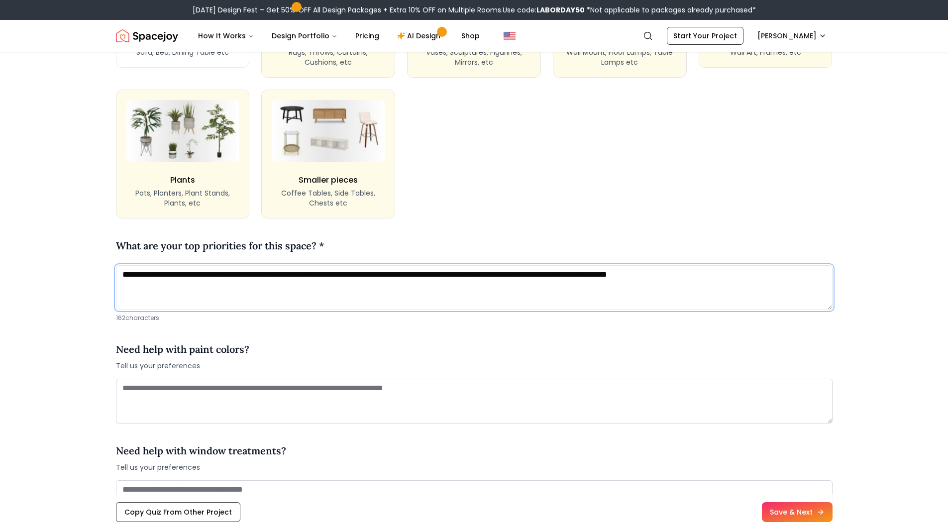
type textarea "**********"
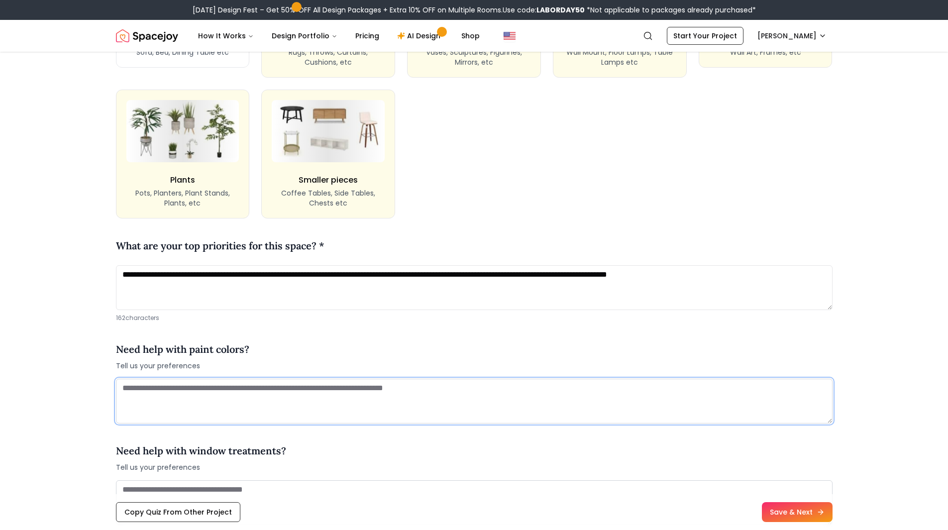
click at [285, 395] on textarea at bounding box center [474, 401] width 717 height 45
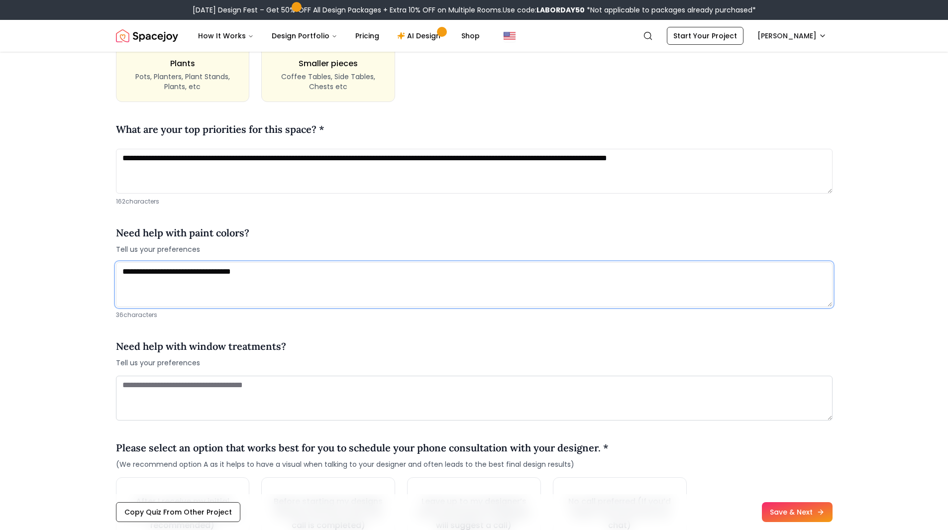
scroll to position [1095, 0]
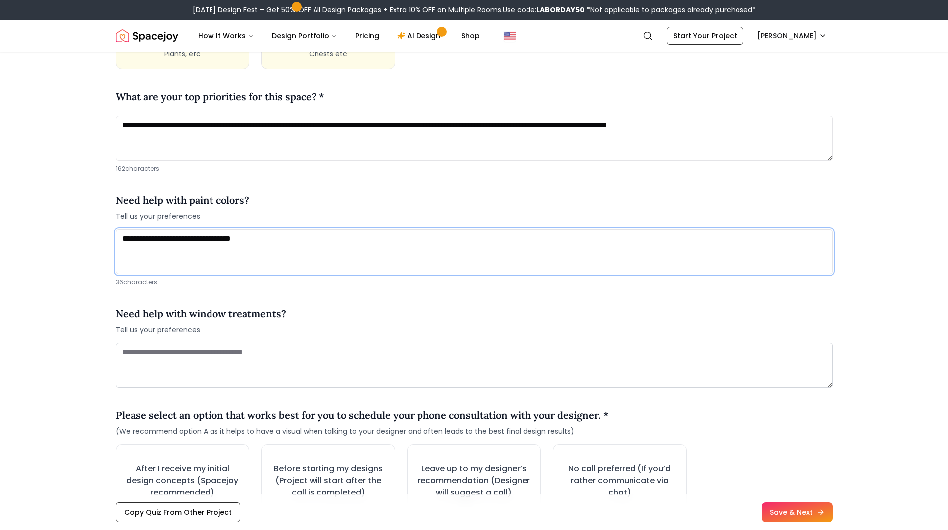
type textarea "**********"
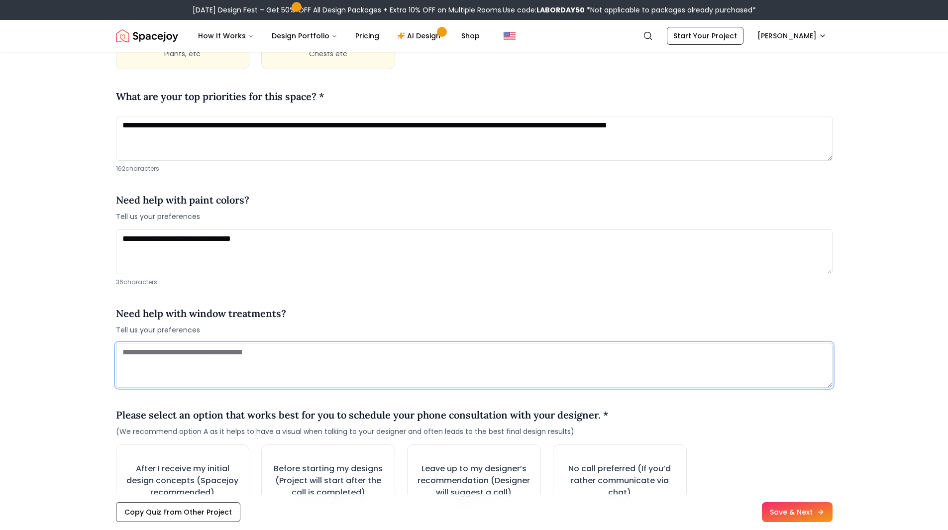
click at [288, 377] on textarea at bounding box center [474, 365] width 717 height 45
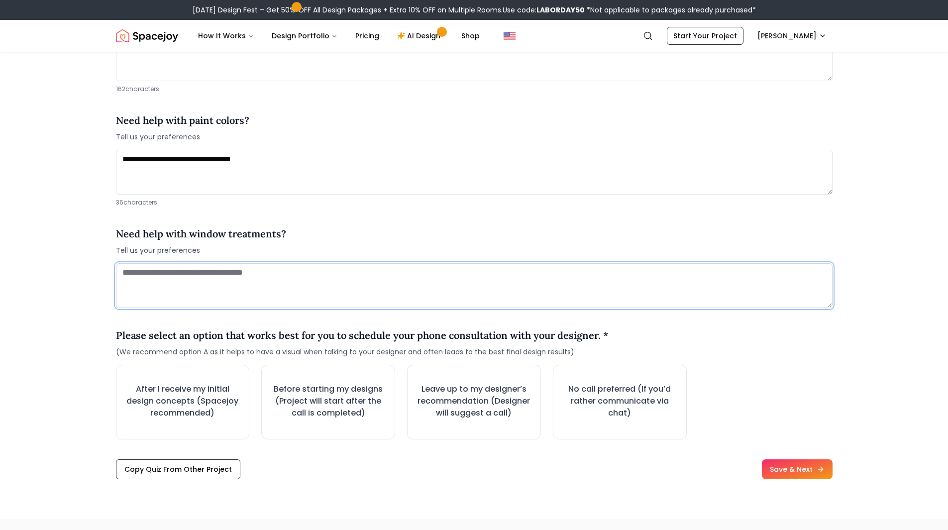
scroll to position [1195, 0]
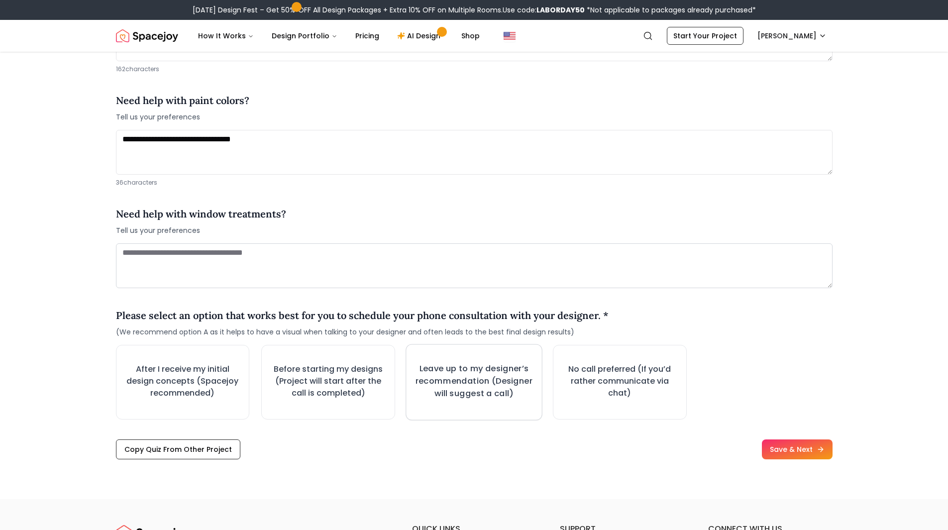
click at [526, 392] on h3 "Leave up to my designer’s recommendation (Designer will suggest a call)" at bounding box center [474, 380] width 117 height 37
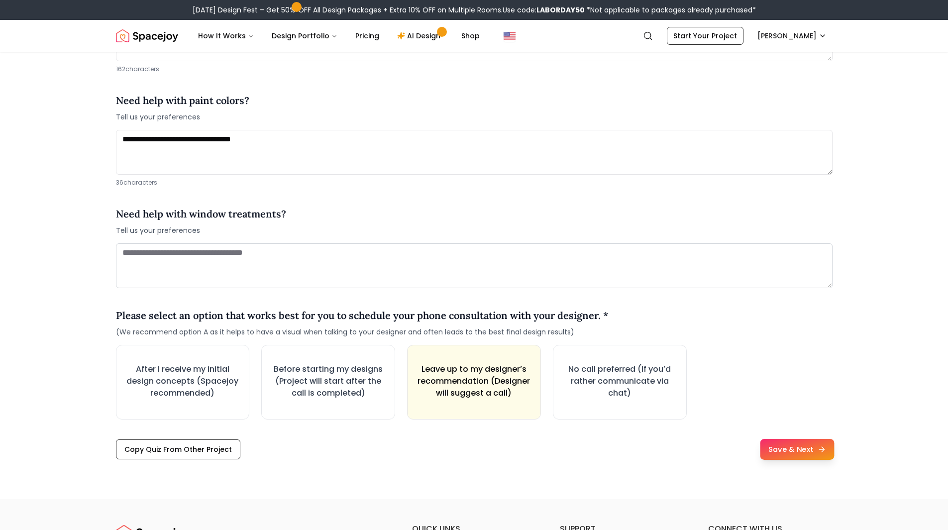
click at [819, 449] on icon at bounding box center [821, 449] width 8 height 8
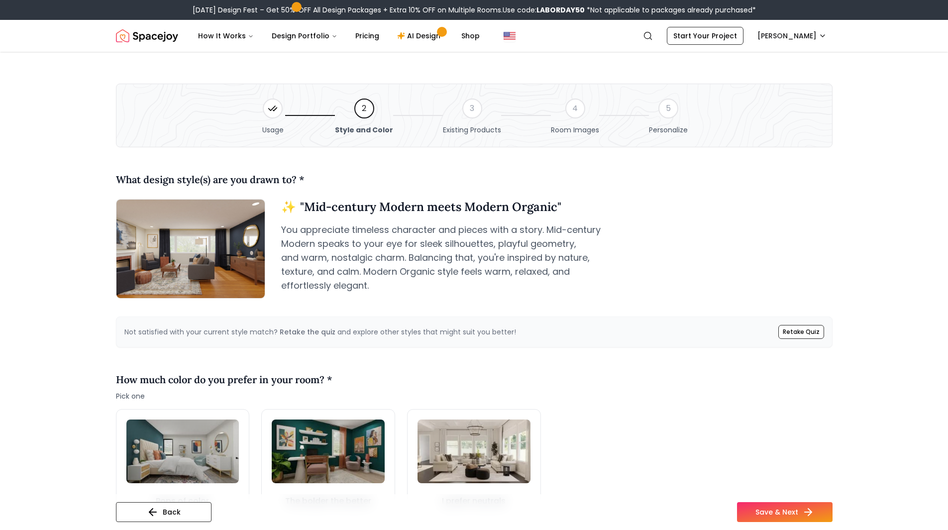
scroll to position [50, 0]
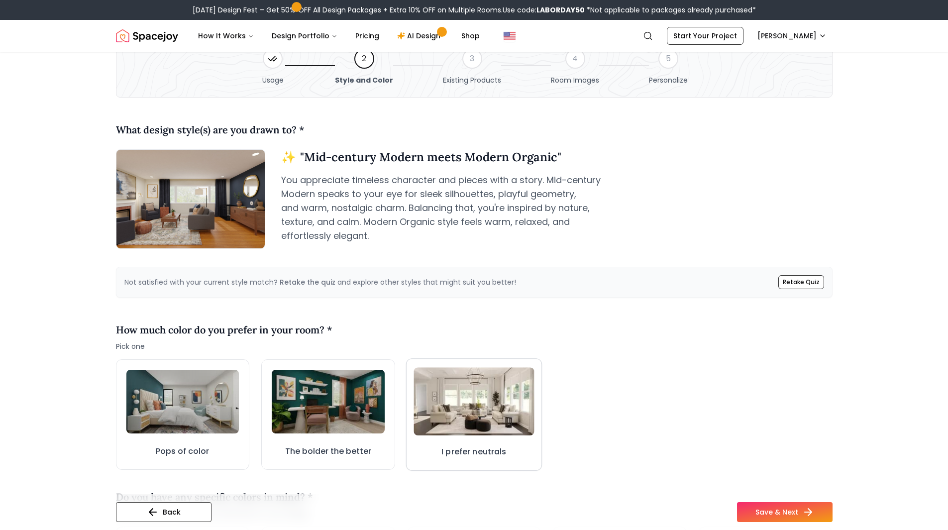
click at [451, 414] on img at bounding box center [474, 401] width 120 height 68
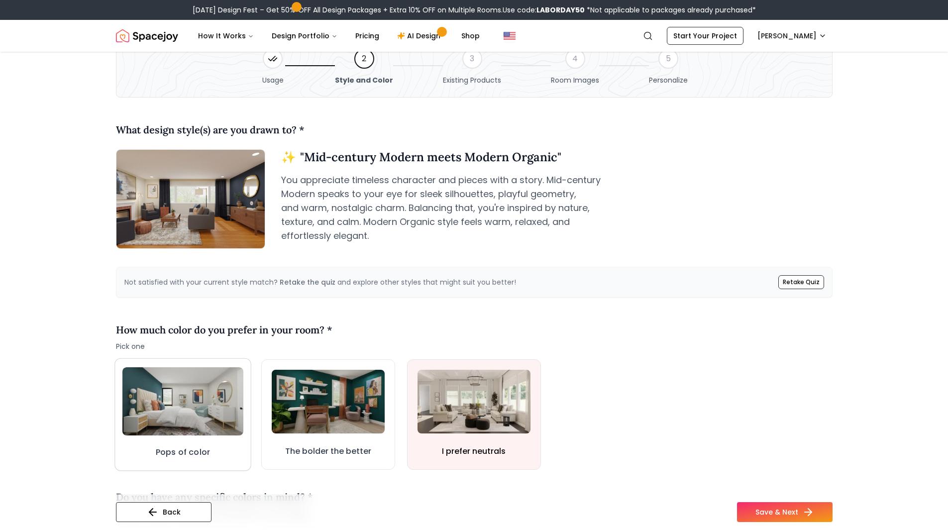
click at [170, 414] on img at bounding box center [182, 401] width 121 height 68
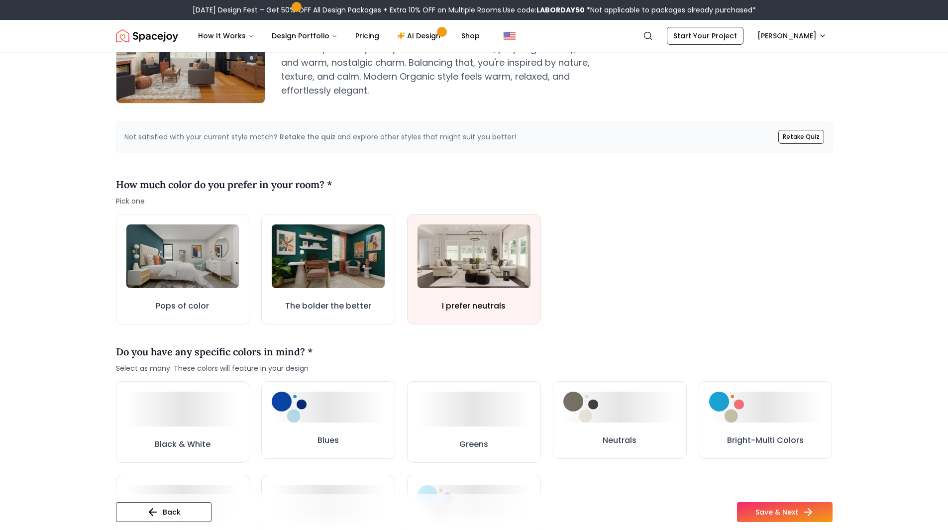
scroll to position [249, 0]
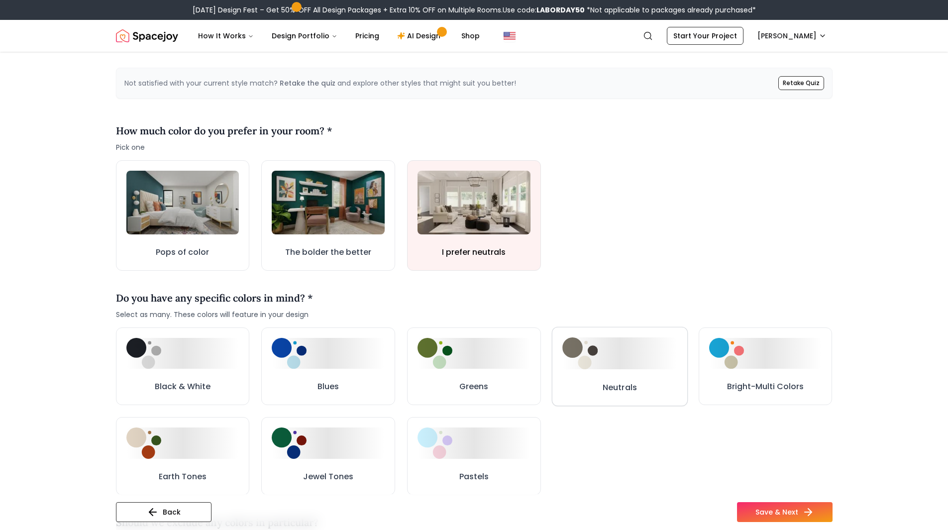
click at [641, 378] on button "Neutrals" at bounding box center [620, 366] width 136 height 79
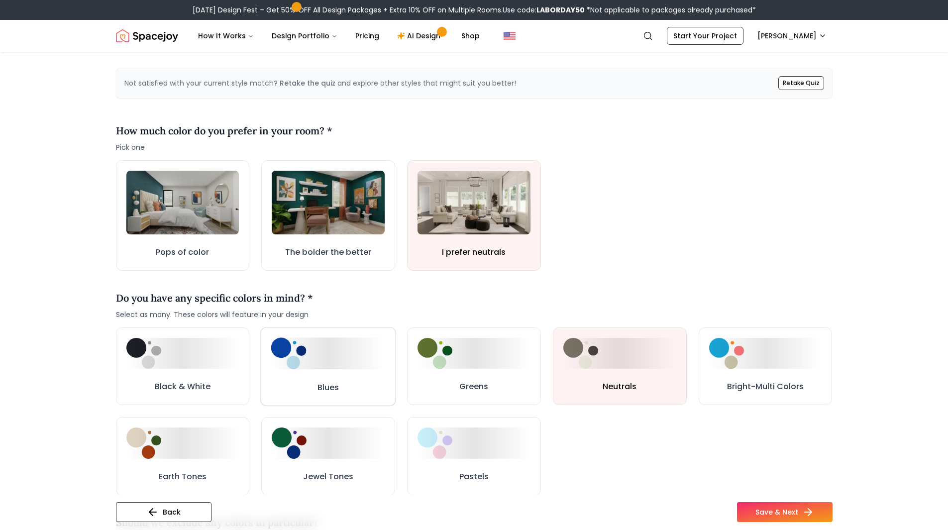
click at [372, 375] on button "Blues" at bounding box center [328, 366] width 135 height 79
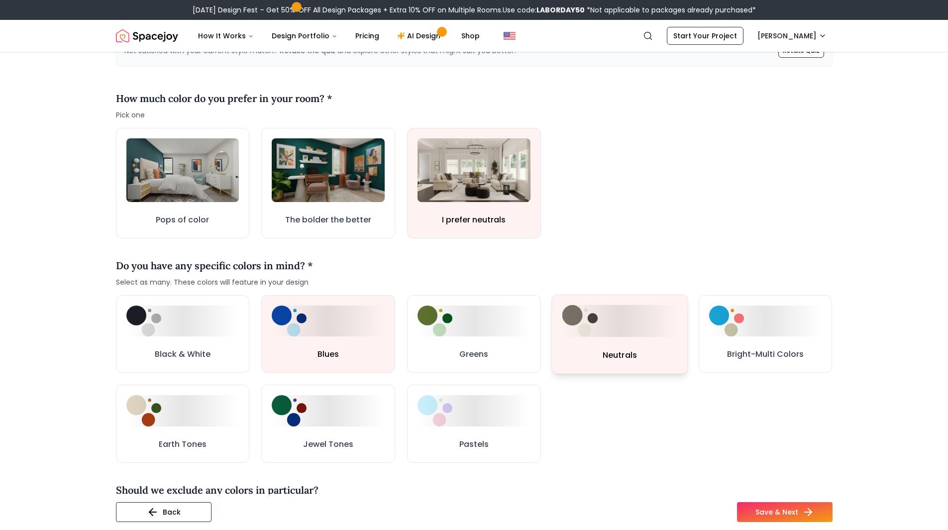
scroll to position [299, 0]
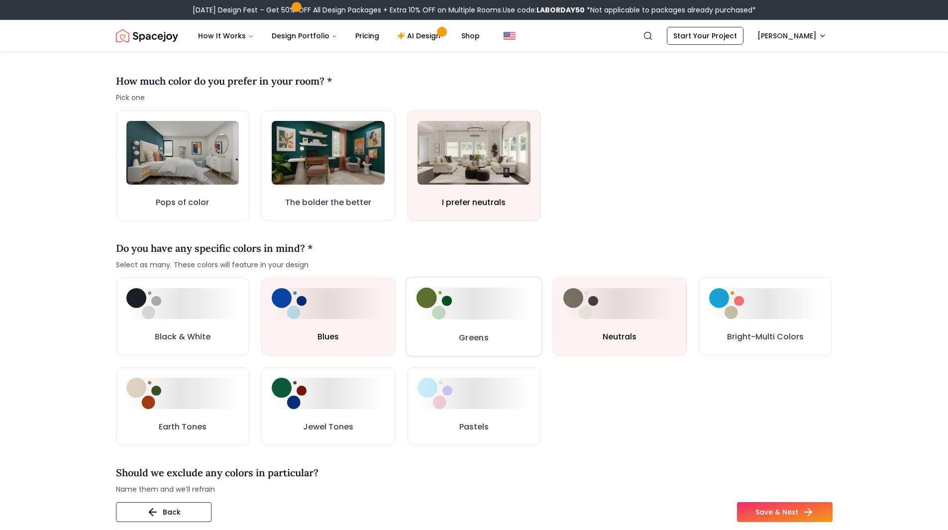
click at [488, 342] on h3 "Greens" at bounding box center [474, 338] width 30 height 12
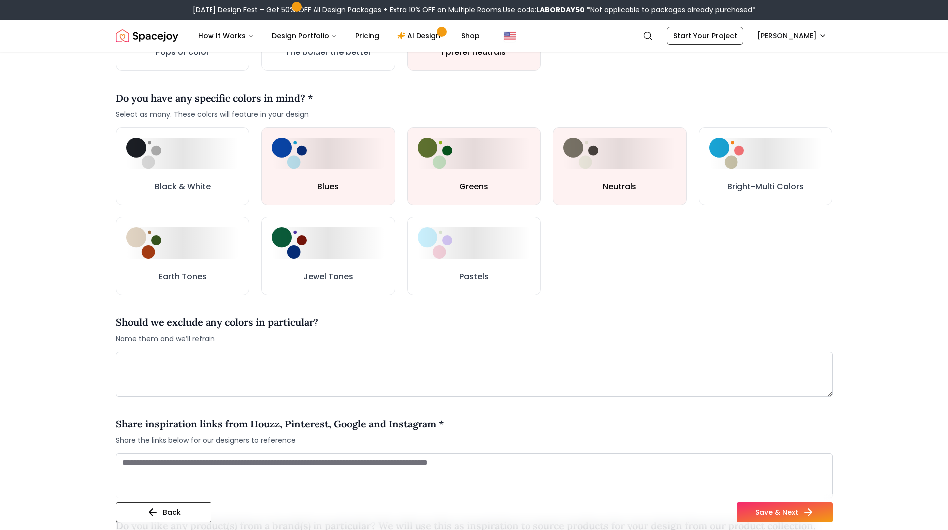
scroll to position [498, 0]
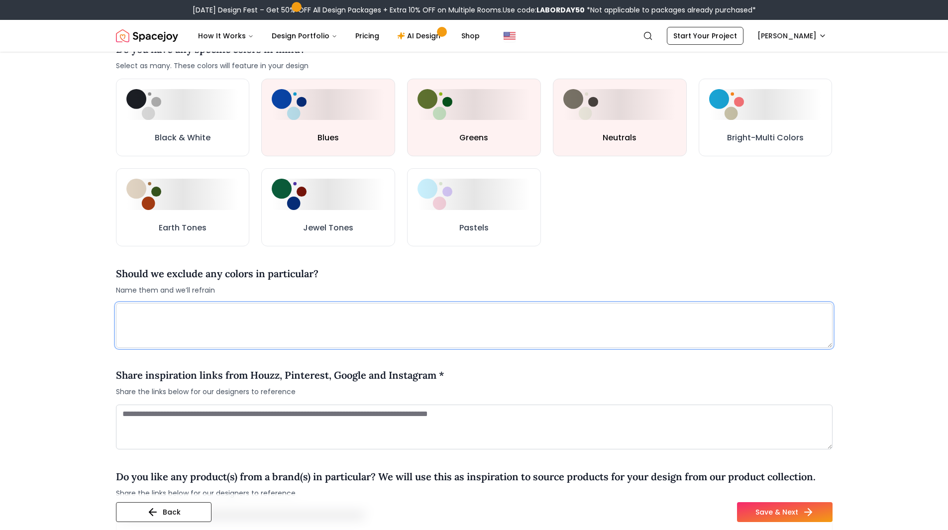
click at [394, 330] on textarea at bounding box center [474, 325] width 717 height 45
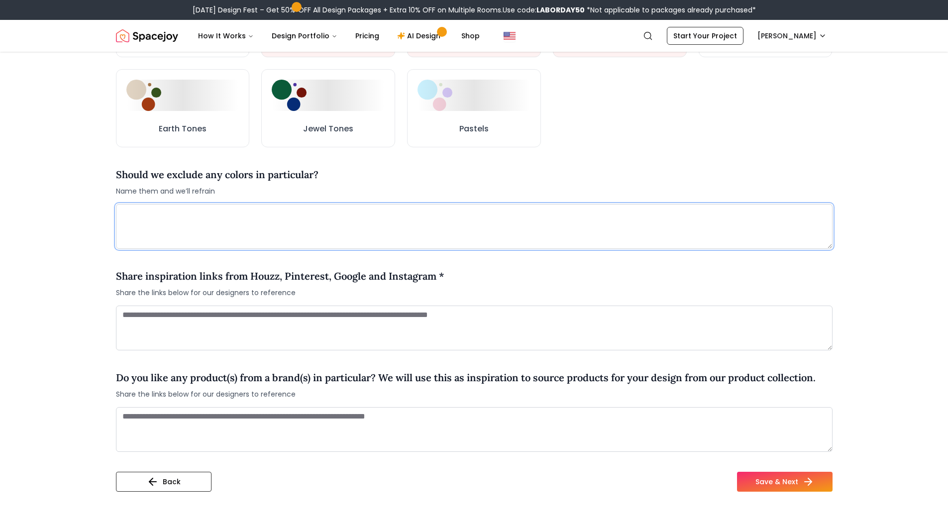
scroll to position [597, 0]
click at [163, 471] on button "Back" at bounding box center [164, 481] width 96 height 20
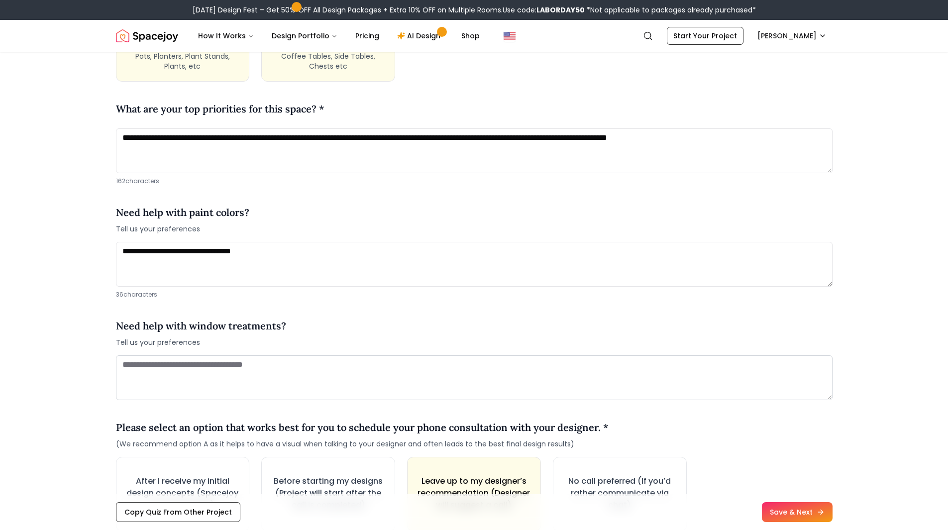
scroll to position [1095, 0]
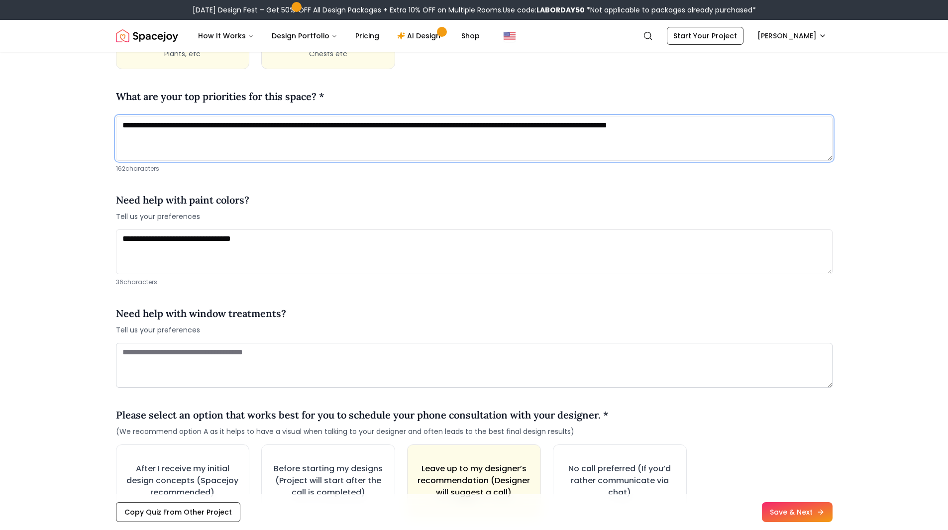
click at [789, 132] on textarea "**********" at bounding box center [474, 138] width 717 height 45
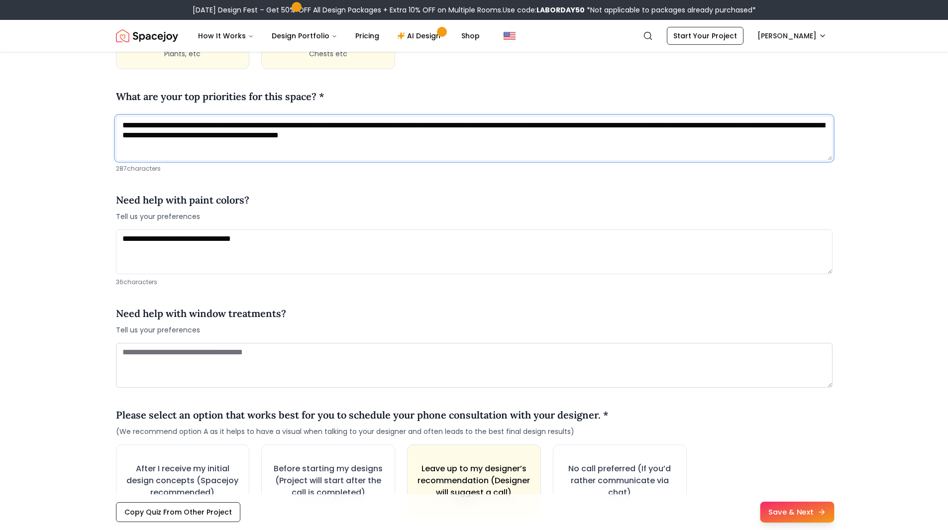
type textarea "**********"
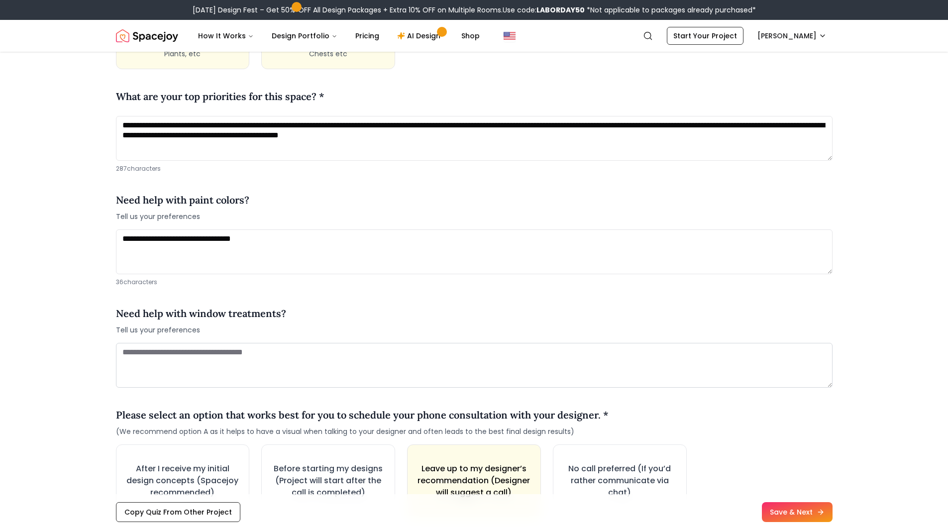
click at [795, 502] on button "Save & Next" at bounding box center [797, 512] width 71 height 20
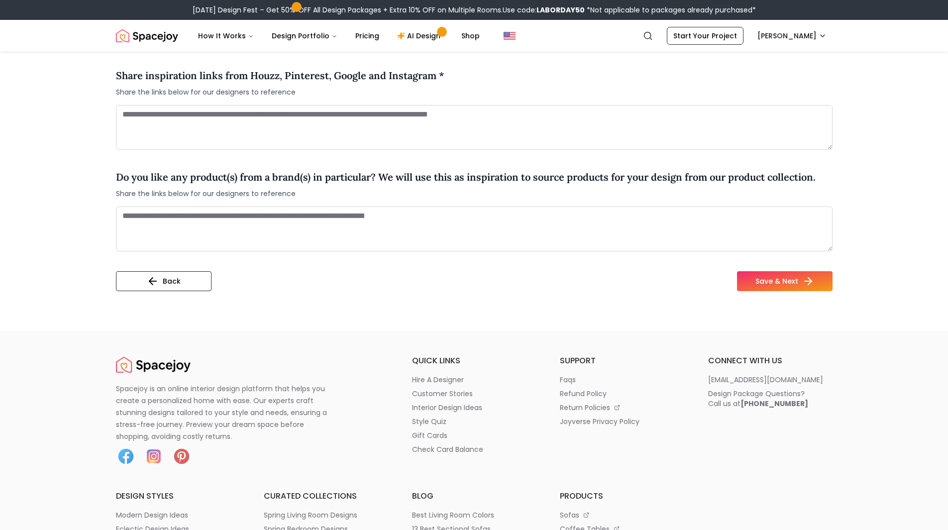
scroll to position [797, 0]
click at [358, 234] on textarea at bounding box center [474, 230] width 717 height 45
click at [338, 136] on textarea at bounding box center [474, 128] width 717 height 45
paste textarea "**********"
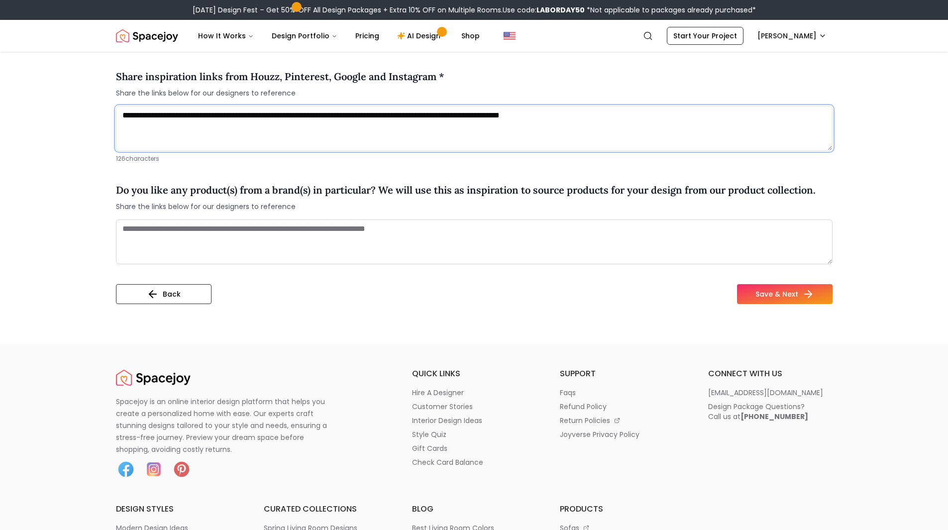
click at [779, 131] on textarea "**********" at bounding box center [474, 128] width 717 height 45
paste textarea "**********"
click at [610, 127] on textarea "**********" at bounding box center [474, 128] width 717 height 45
paste textarea "**********"
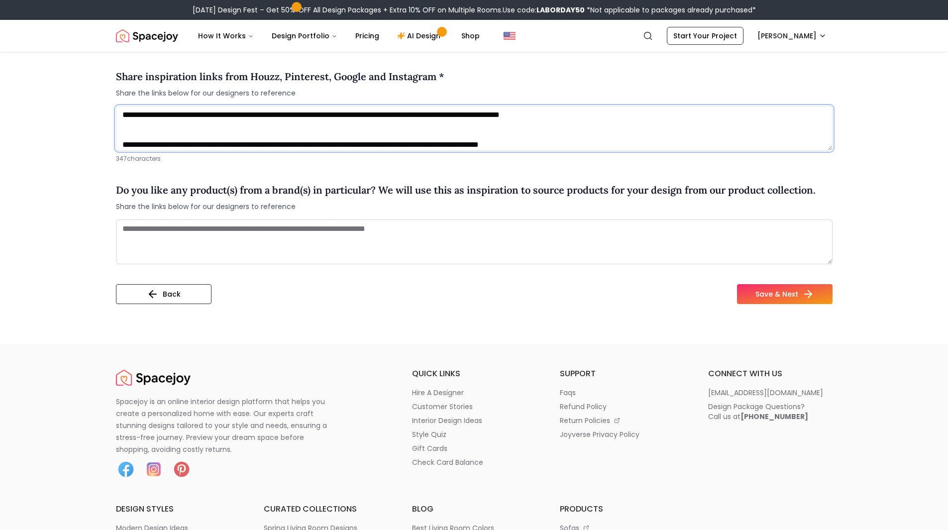
scroll to position [10, 0]
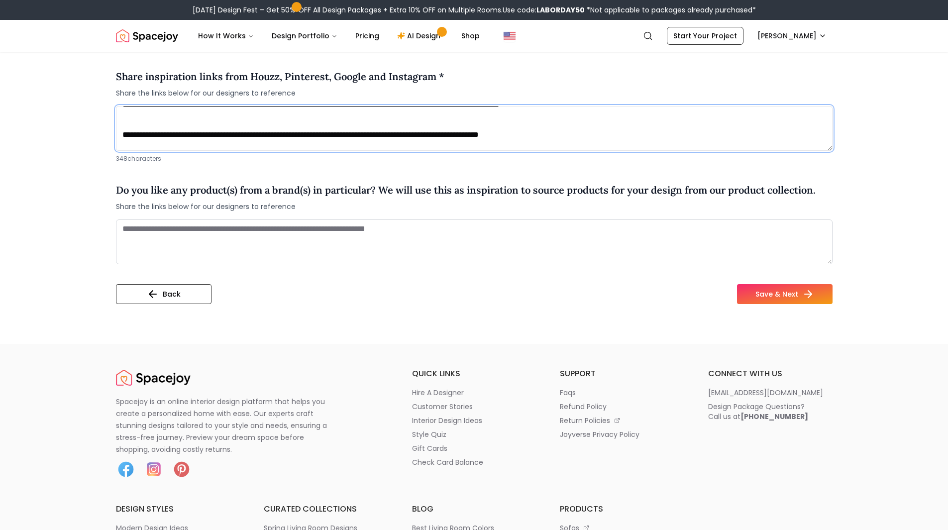
click at [686, 123] on textarea "**********" at bounding box center [474, 128] width 717 height 45
click at [684, 130] on textarea "**********" at bounding box center [474, 128] width 717 height 45
paste textarea "**********"
type textarea "**********"
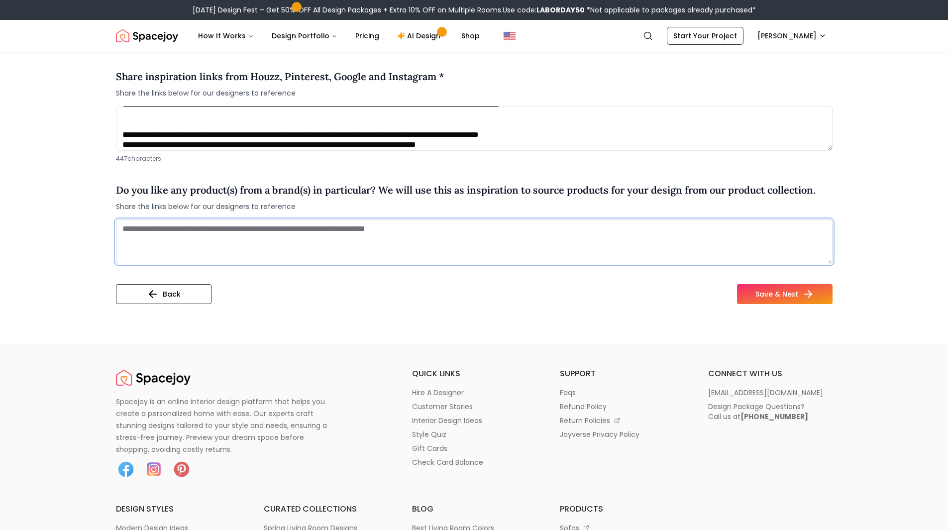
click at [703, 239] on textarea at bounding box center [474, 242] width 717 height 45
click at [739, 284] on button "Save & Next" at bounding box center [785, 294] width 96 height 20
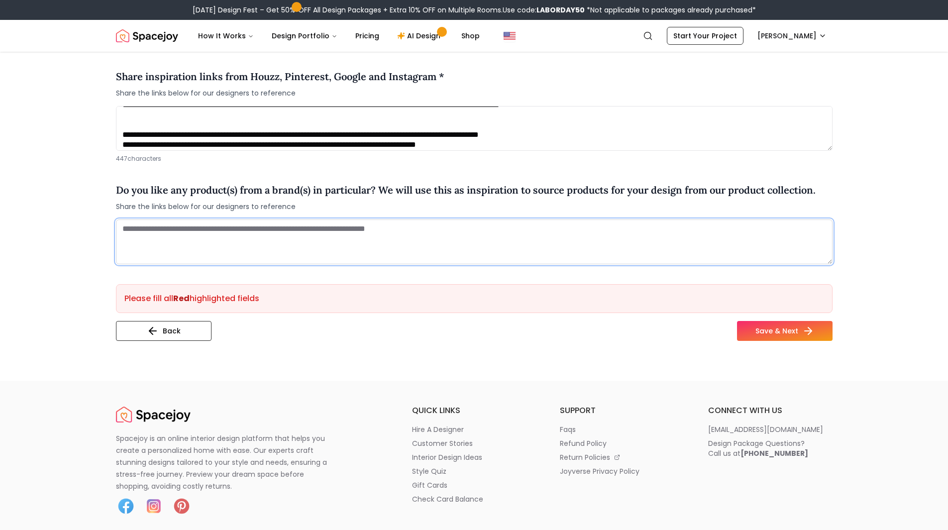
click at [691, 249] on textarea at bounding box center [474, 242] width 717 height 45
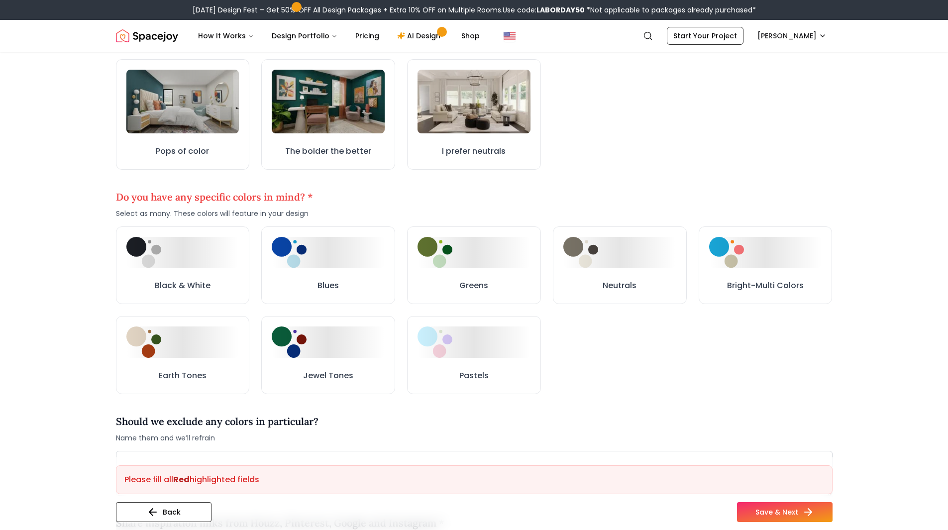
scroll to position [348, 0]
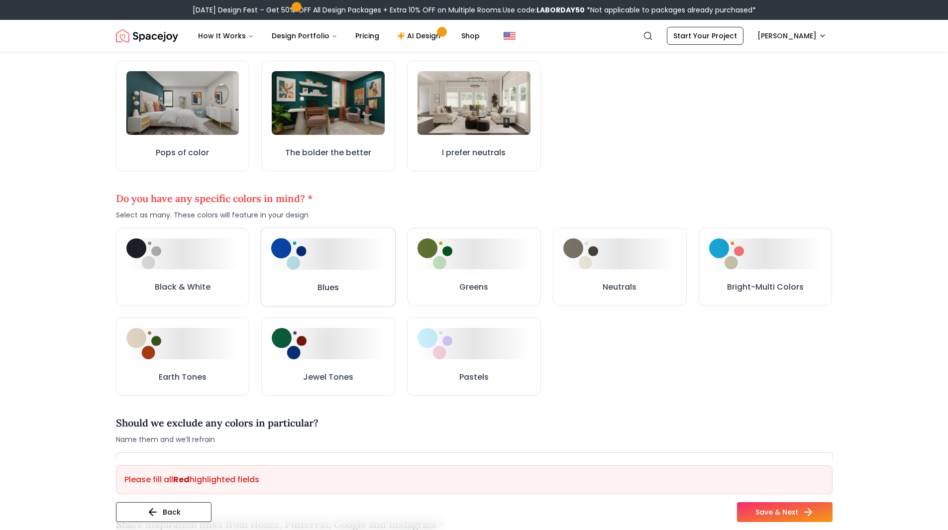
click at [302, 273] on button "Blues" at bounding box center [328, 267] width 135 height 79
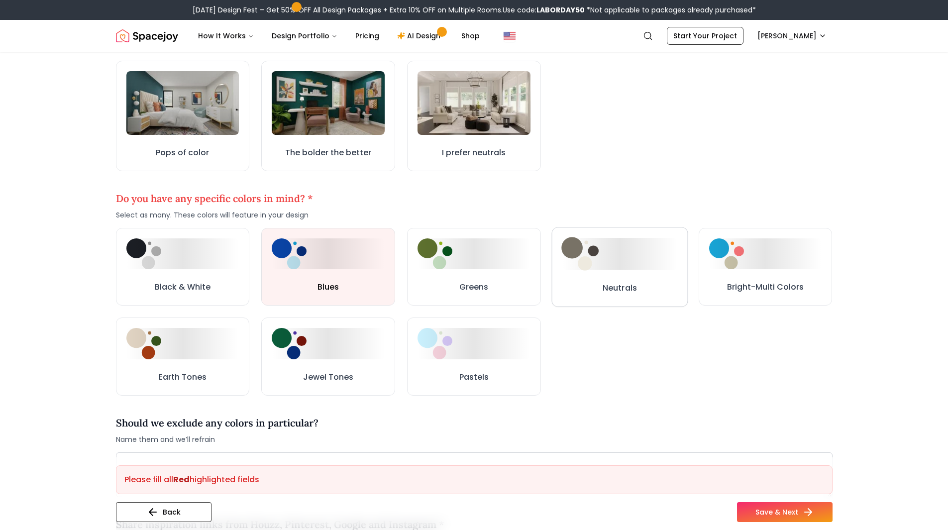
click at [577, 264] on img at bounding box center [580, 253] width 37 height 33
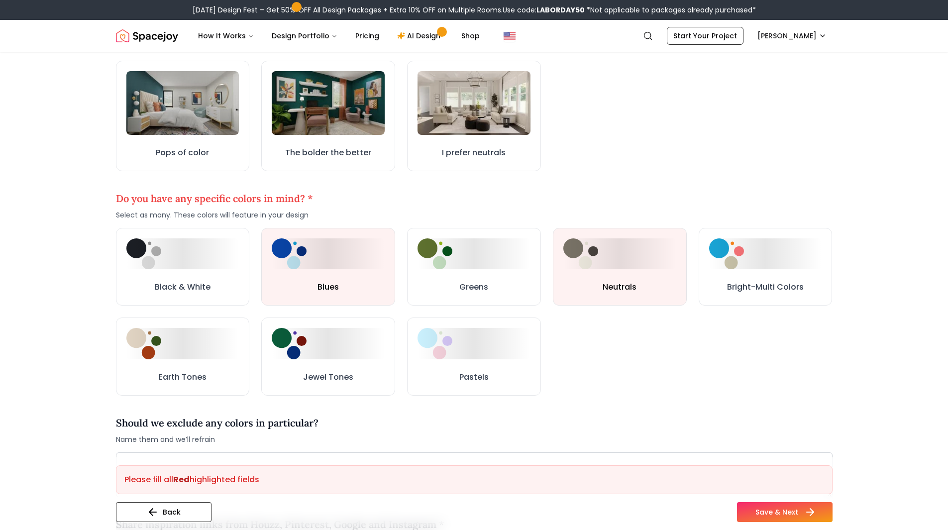
click at [789, 502] on button "Save & Next" at bounding box center [785, 512] width 96 height 20
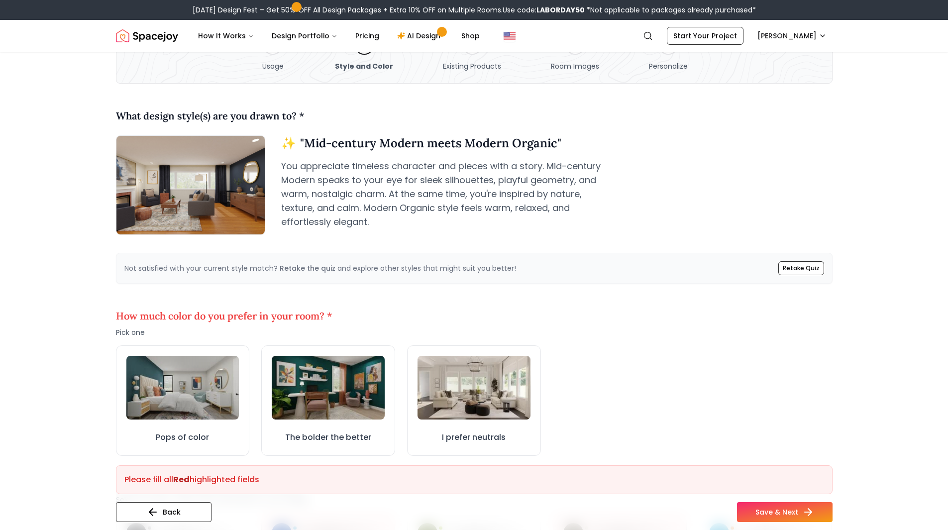
scroll to position [149, 0]
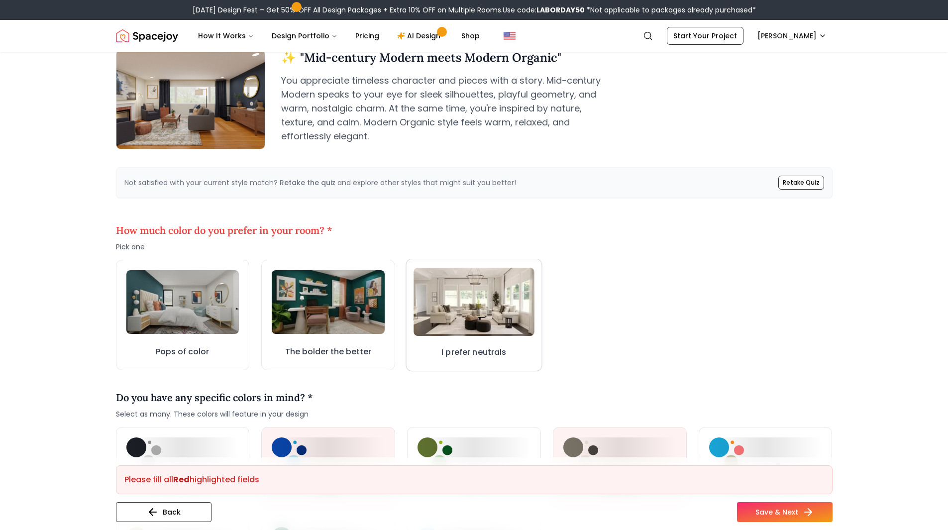
click at [466, 317] on img at bounding box center [474, 302] width 121 height 68
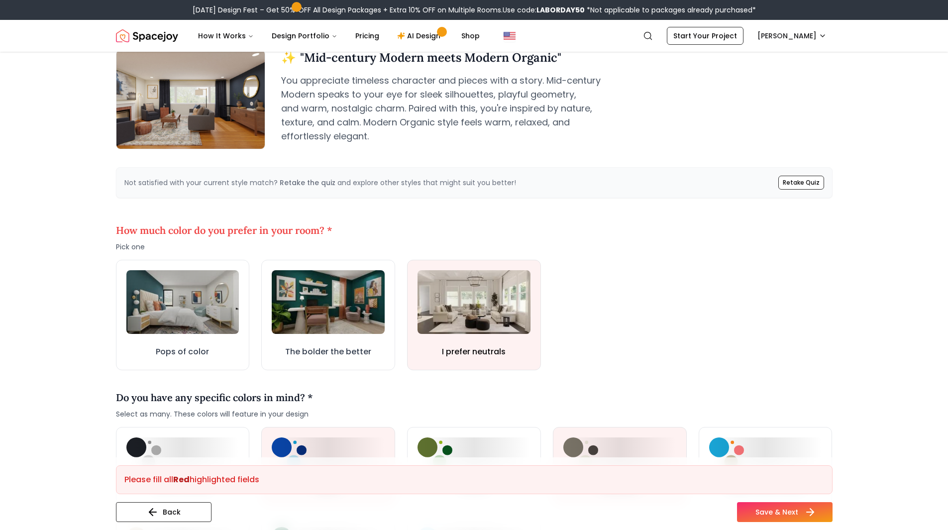
click at [771, 510] on button "Save & Next" at bounding box center [785, 512] width 96 height 20
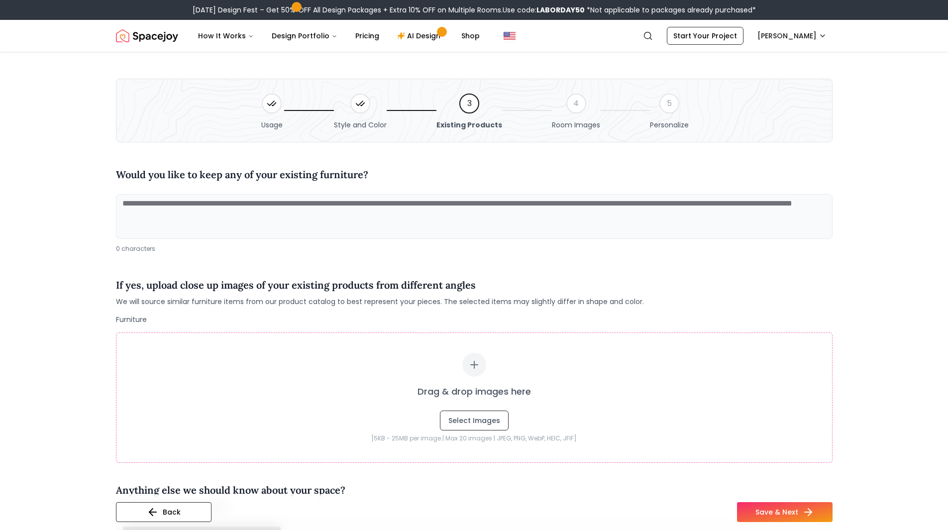
scroll to position [0, 0]
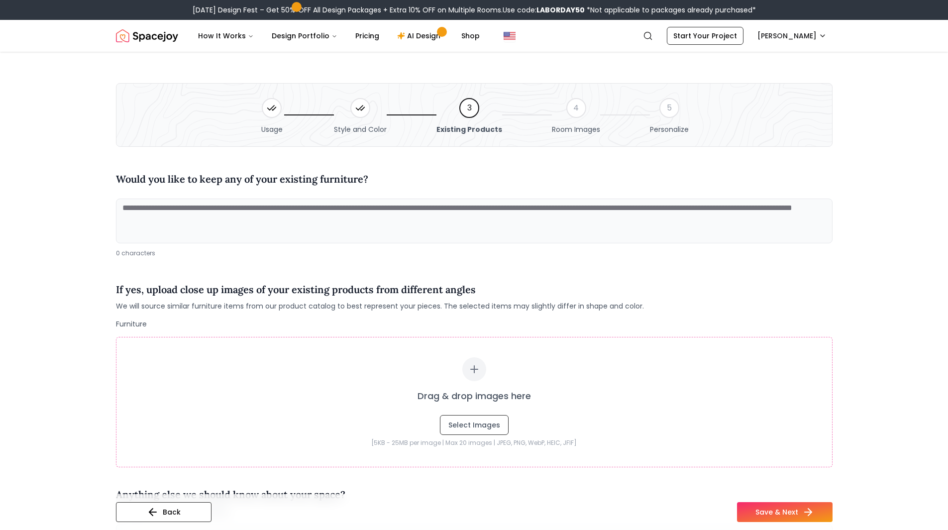
click at [426, 209] on textarea at bounding box center [474, 221] width 717 height 45
click at [276, 229] on textarea at bounding box center [474, 221] width 717 height 45
paste textarea "**********"
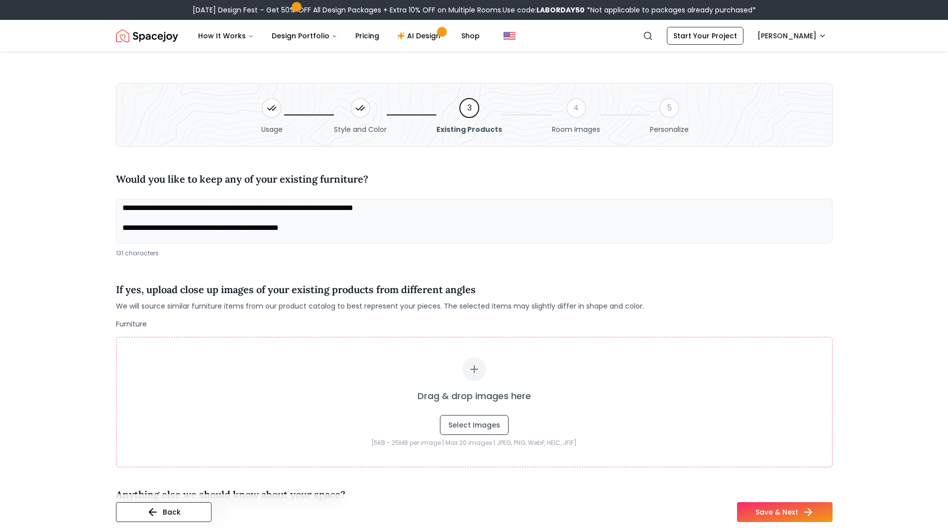
paste textarea "**********"
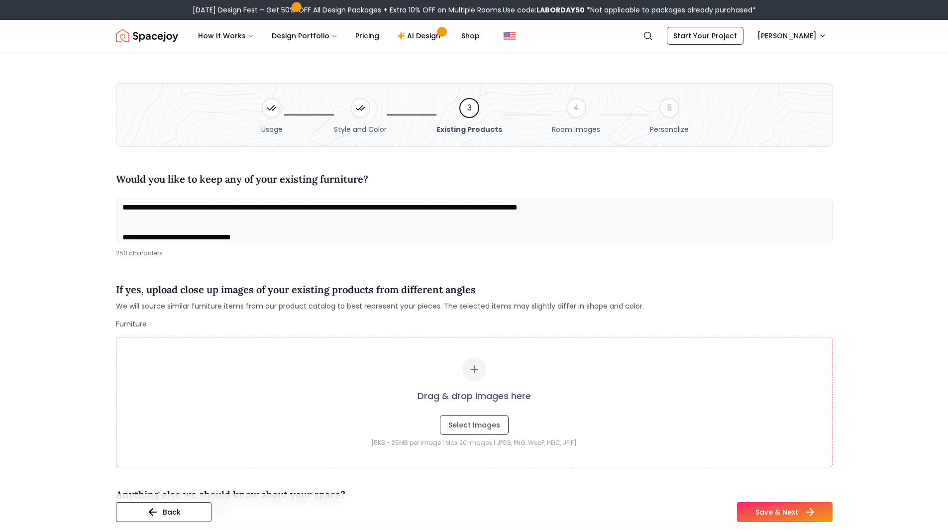
type textarea "**********"
click at [767, 517] on button "Save & Next" at bounding box center [785, 512] width 96 height 20
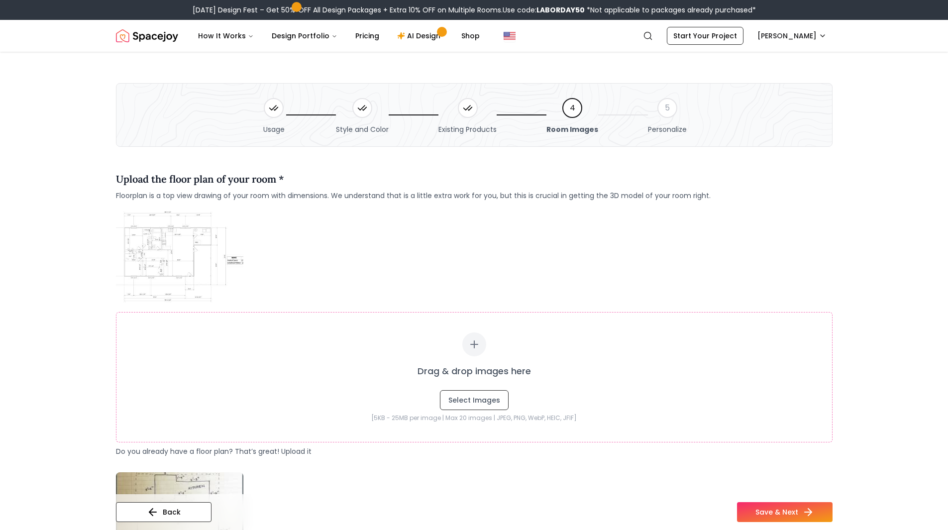
scroll to position [100, 0]
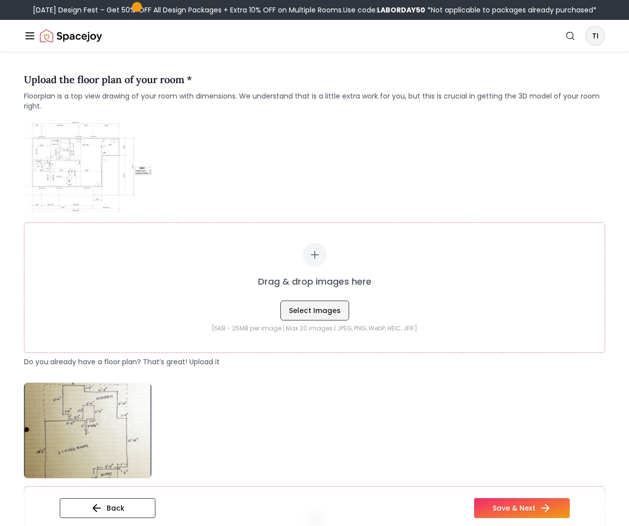
click at [320, 308] on button "Select Images" at bounding box center [314, 311] width 69 height 20
type input "**********"
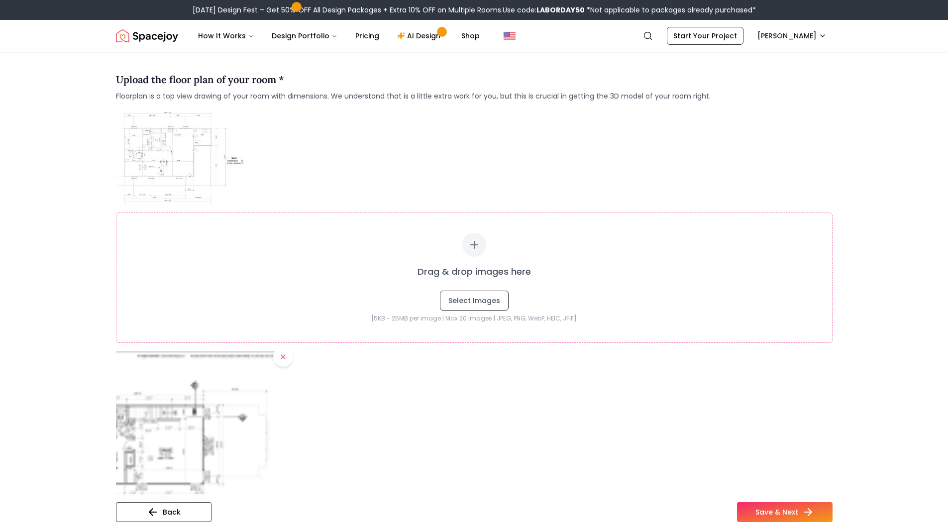
click at [624, 506] on div "Back Save & Next" at bounding box center [474, 516] width 717 height 28
click at [819, 501] on div "Back Save & Next" at bounding box center [474, 512] width 717 height 36
click at [758, 509] on button "Save & Next" at bounding box center [785, 512] width 96 height 20
click at [625, 388] on div at bounding box center [474, 437] width 717 height 173
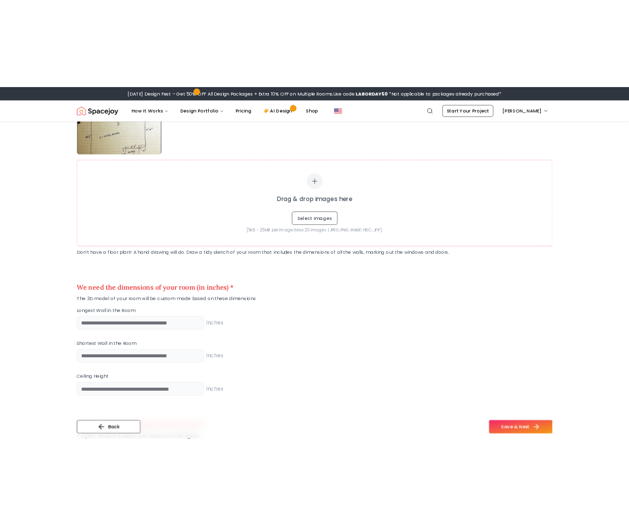
scroll to position [624, 0]
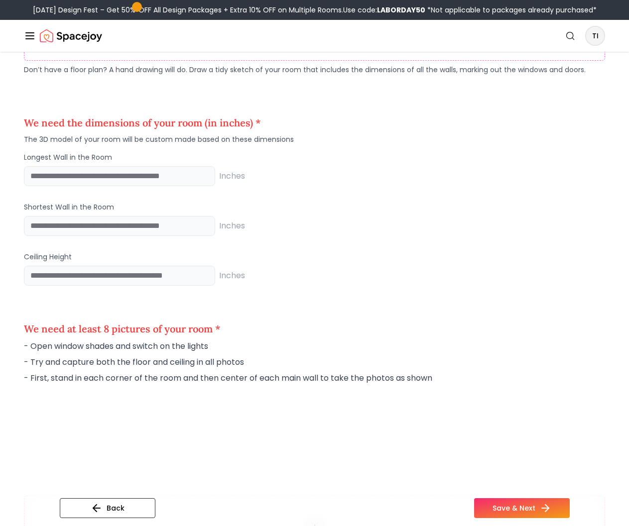
scroll to position [823, 0]
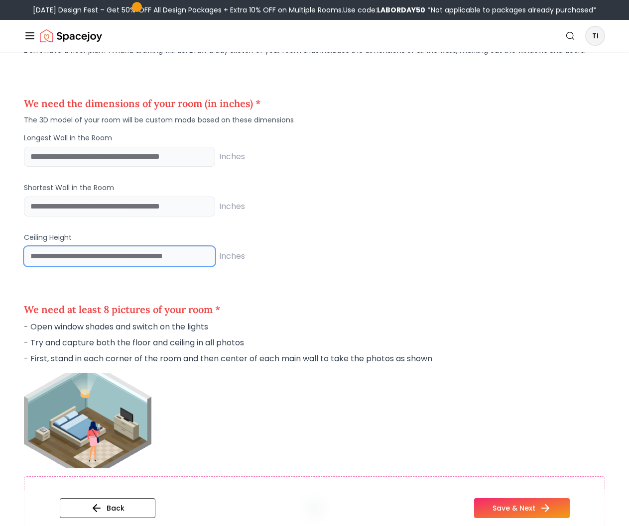
click at [161, 265] on input "number" at bounding box center [119, 256] width 191 height 20
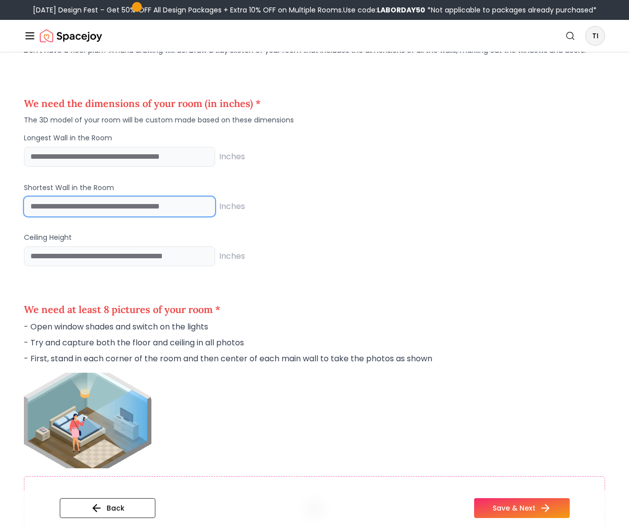
click at [166, 211] on input "number" at bounding box center [119, 207] width 191 height 20
type input "***"
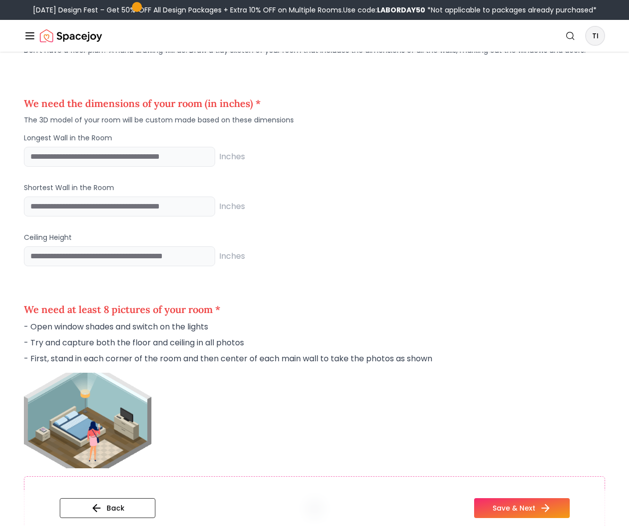
click at [193, 244] on div "Ceiling Height Inches" at bounding box center [314, 249] width 581 height 34
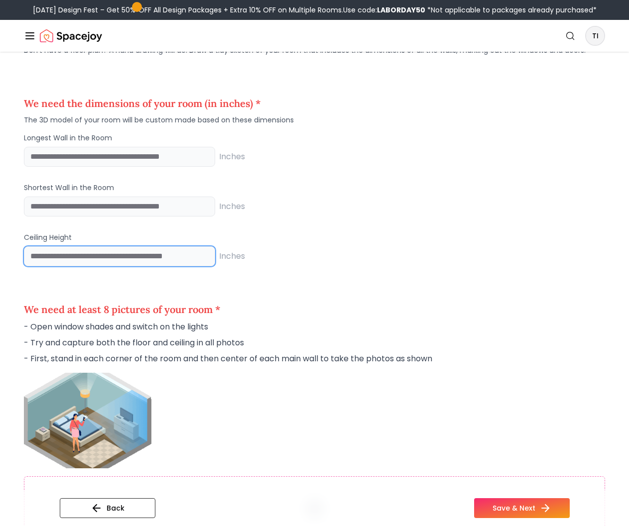
click at [173, 251] on input "number" at bounding box center [119, 256] width 191 height 20
type input "***"
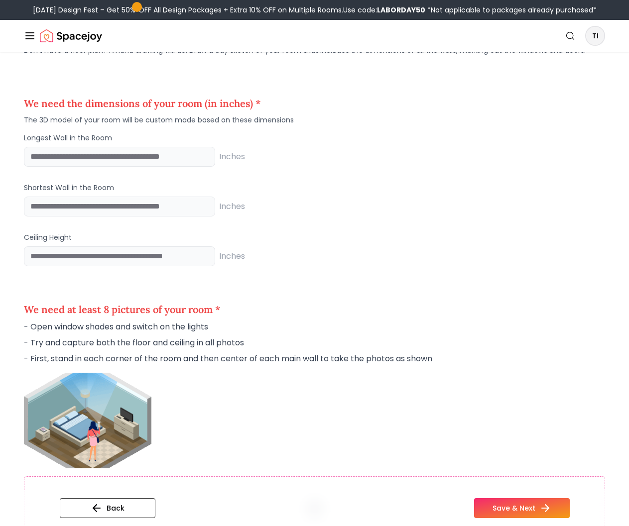
click at [176, 169] on div "Longest Wall in the Room Inches Shortest Wall in the Room *** Inches Ceiling He…" at bounding box center [314, 199] width 581 height 133
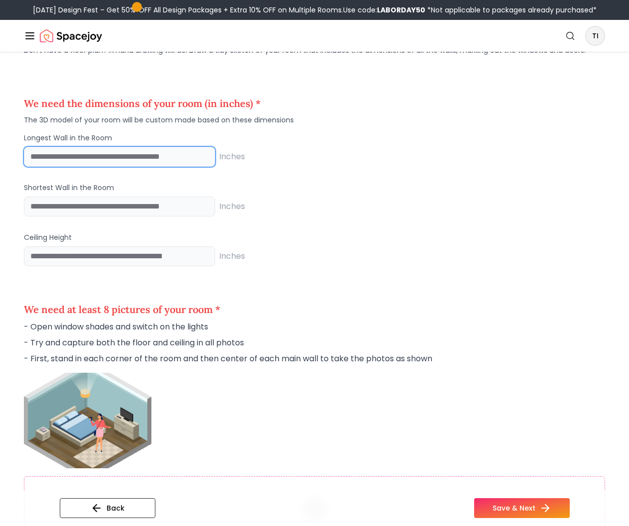
click at [177, 165] on input "number" at bounding box center [119, 157] width 191 height 20
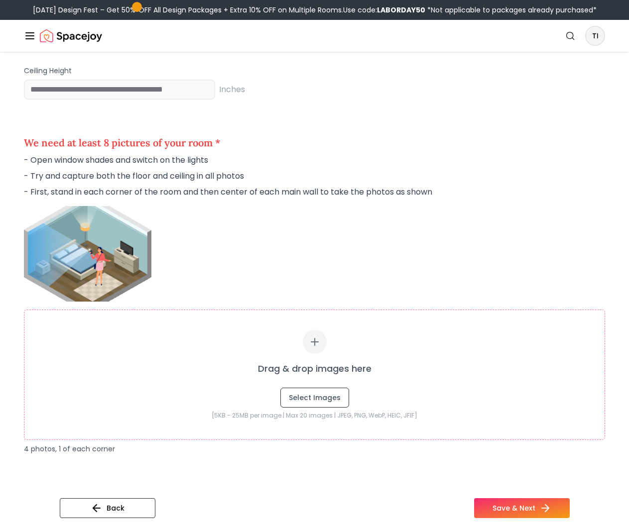
scroll to position [972, 0]
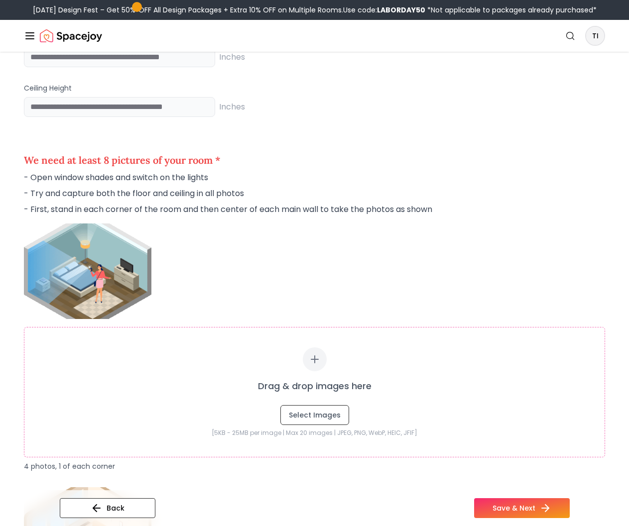
type input "***"
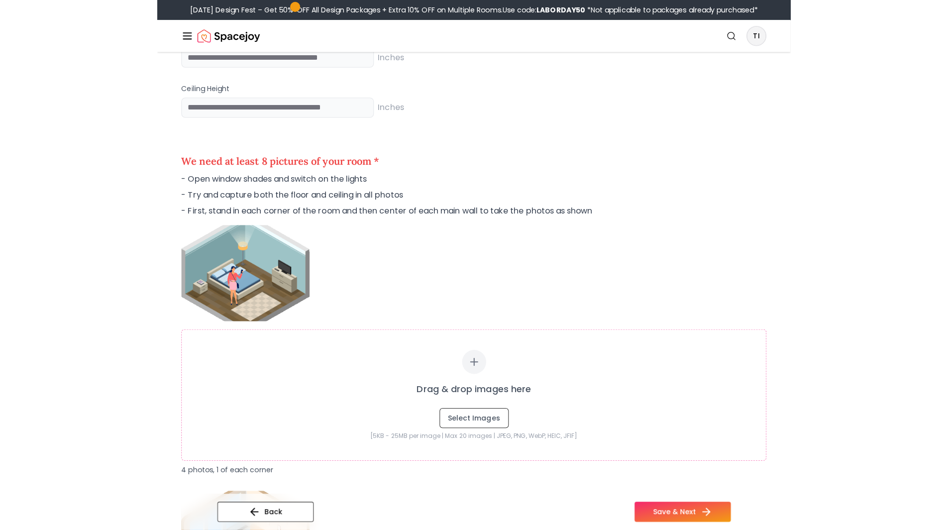
scroll to position [997, 0]
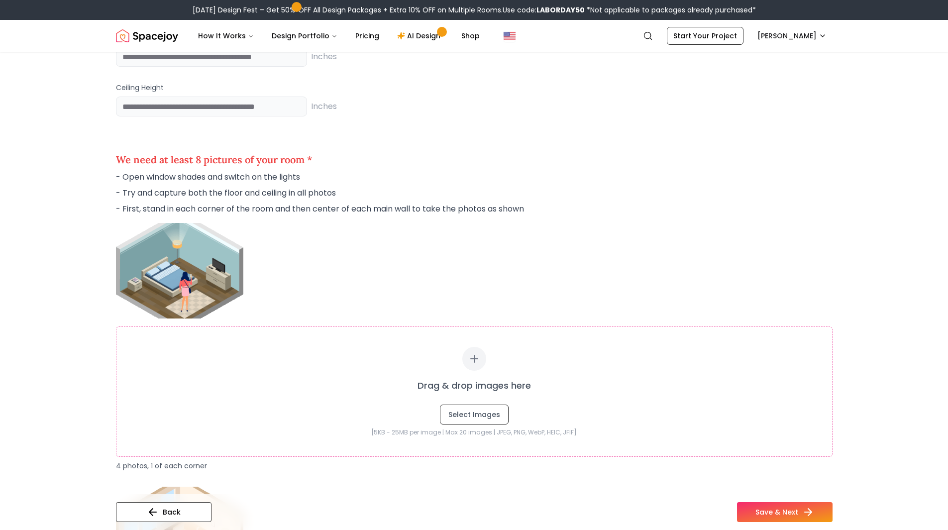
click at [83, 256] on main "Usage Style and Color Existing Products 4 Room Images 5 Personalize Upload the …" at bounding box center [474, 122] width 948 height 2135
click at [475, 420] on button "Select Images" at bounding box center [474, 415] width 69 height 20
type input "**********"
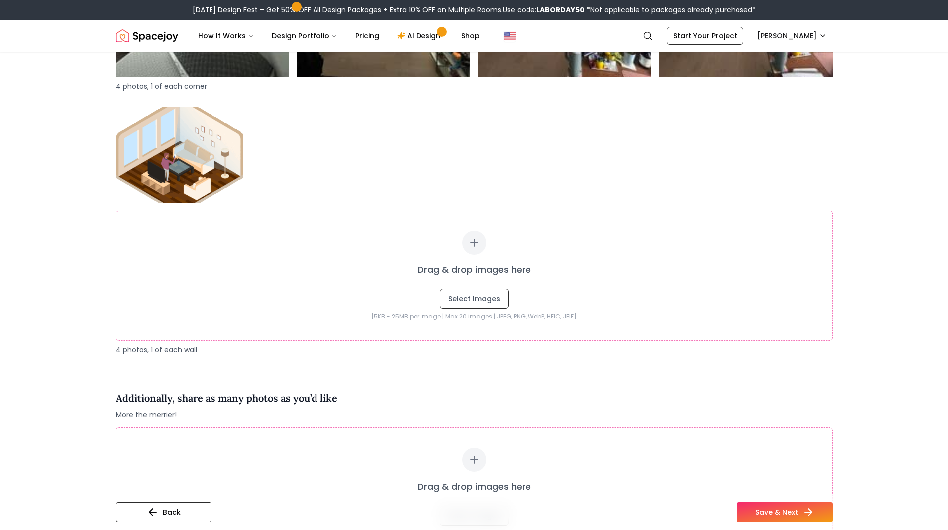
scroll to position [1922, 0]
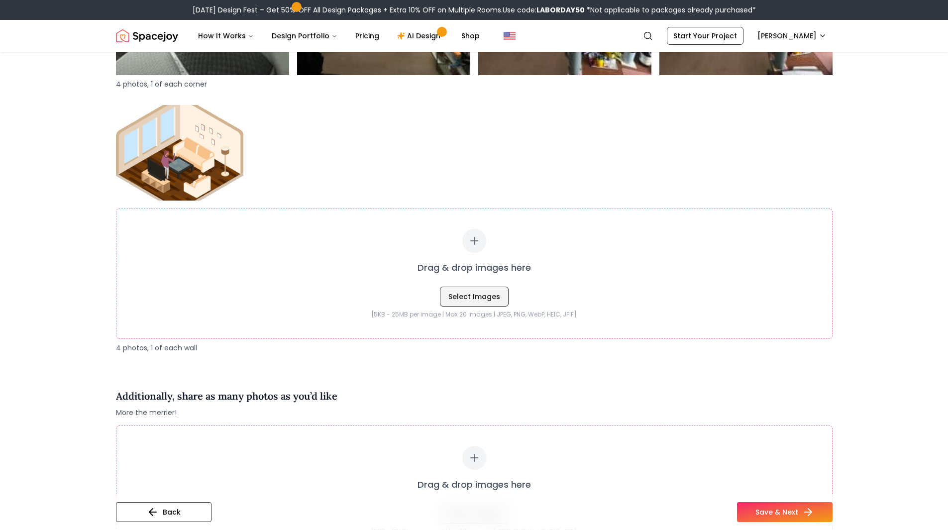
click at [474, 298] on button "Select Images" at bounding box center [474, 297] width 69 height 20
type input "**********"
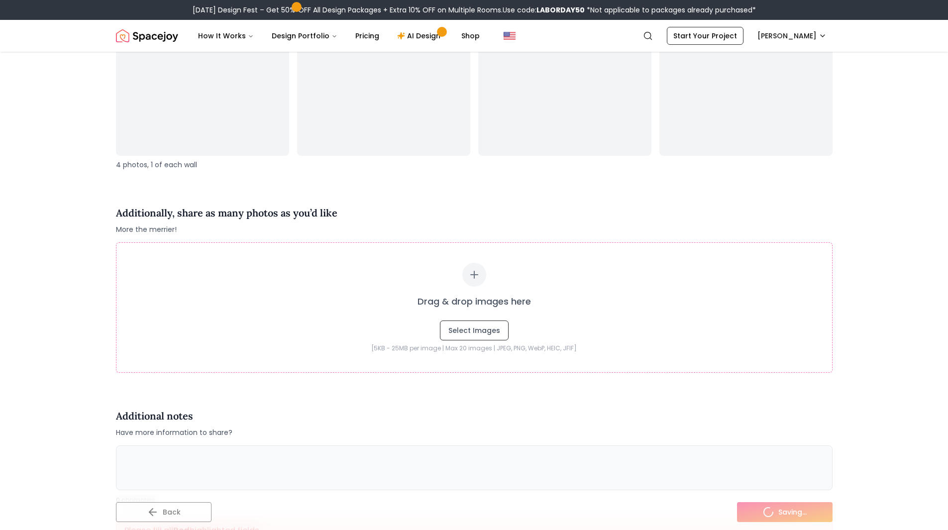
scroll to position [2468, 0]
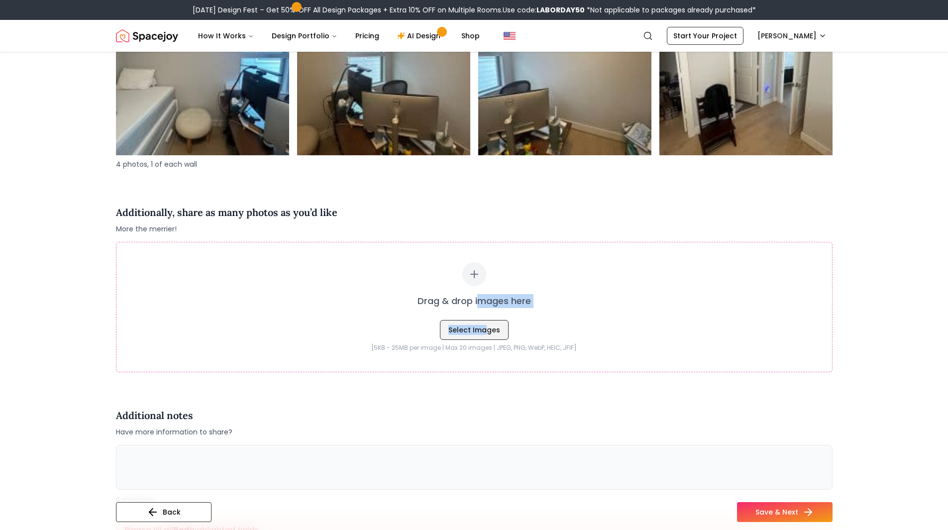
drag, startPoint x: 477, startPoint y: 313, endPoint x: 484, endPoint y: 331, distance: 18.8
click at [484, 331] on div "Drag & drop images here Select Images" at bounding box center [474, 301] width 676 height 78
click at [481, 329] on button "Select Images" at bounding box center [474, 330] width 69 height 20
click at [468, 340] on button "Select Images" at bounding box center [474, 330] width 69 height 20
type input "**********"
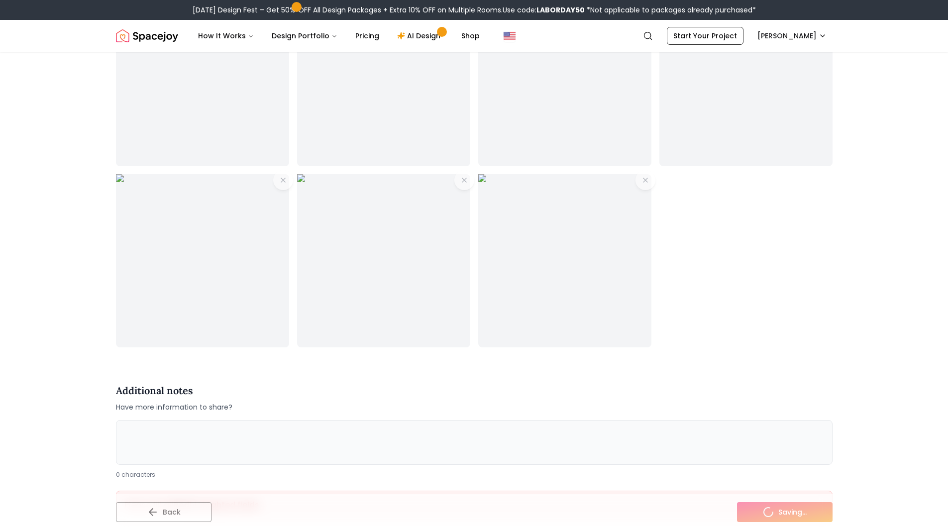
scroll to position [2856, 0]
click at [676, 420] on textarea at bounding box center [474, 442] width 717 height 45
click at [676, 420] on textarea "*" at bounding box center [474, 442] width 717 height 45
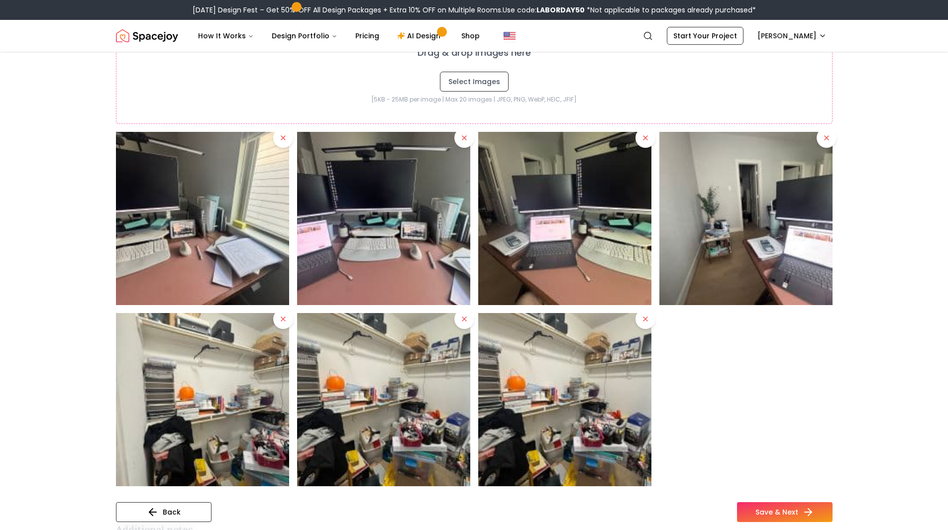
scroll to position [2717, 0]
type textarea "**********"
click at [786, 521] on button "Save & Next" at bounding box center [785, 512] width 96 height 20
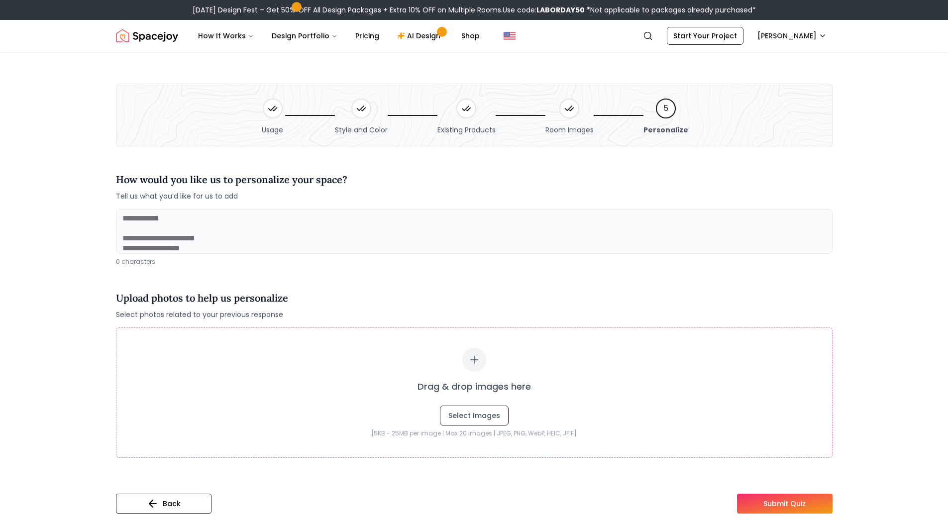
click at [508, 251] on textarea at bounding box center [474, 231] width 717 height 45
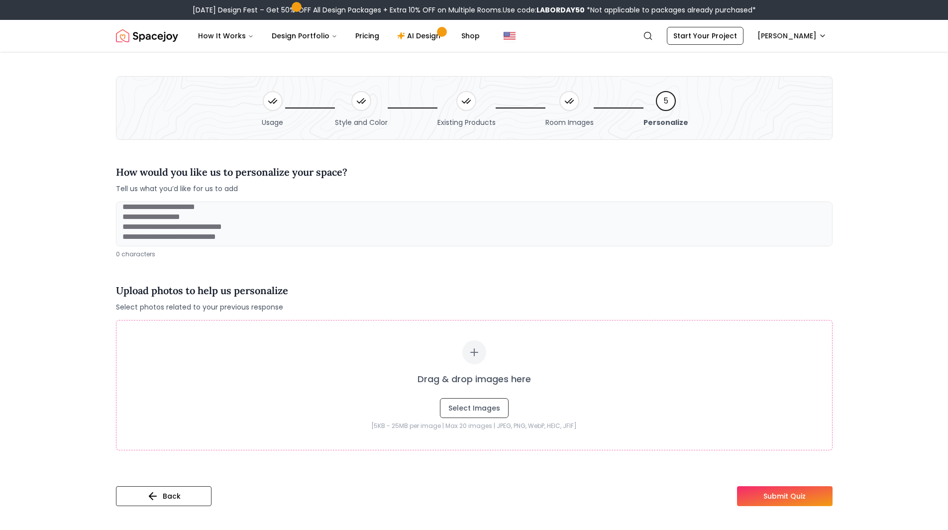
scroll to position [7, 0]
click at [489, 224] on textarea at bounding box center [474, 224] width 717 height 45
click at [480, 225] on textarea at bounding box center [474, 224] width 717 height 45
click at [487, 238] on textarea at bounding box center [474, 224] width 717 height 45
type textarea "*"
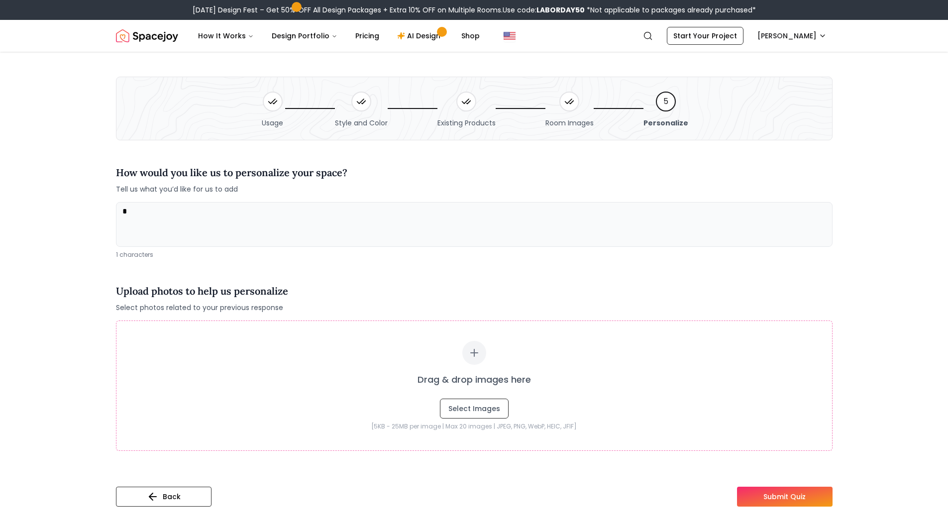
scroll to position [0, 0]
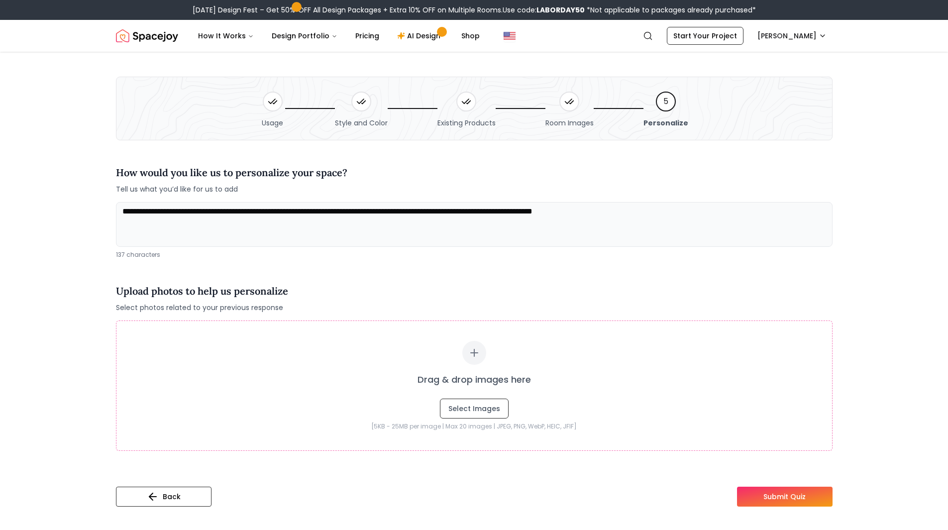
type textarea "**********"
click at [758, 495] on button "Submit Quiz" at bounding box center [785, 497] width 96 height 20
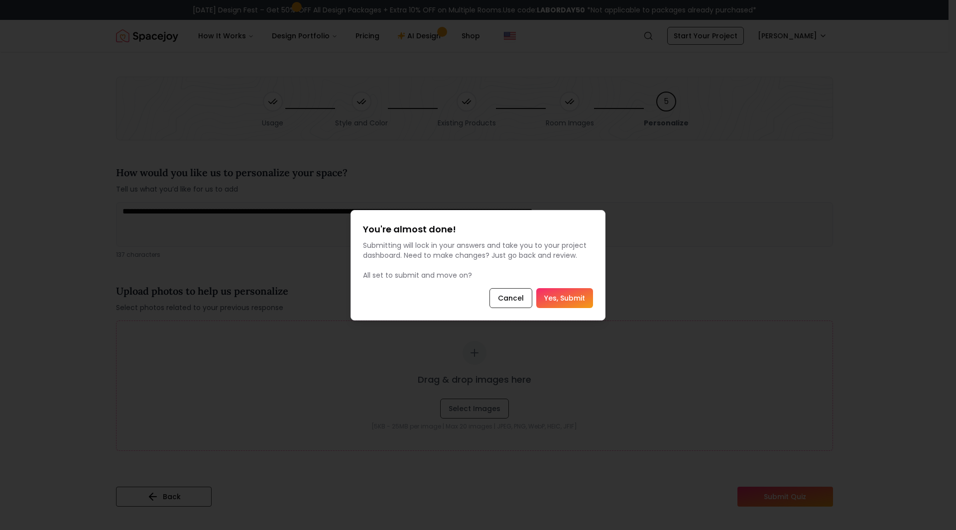
click at [565, 304] on button "Yes, Submit" at bounding box center [564, 298] width 57 height 20
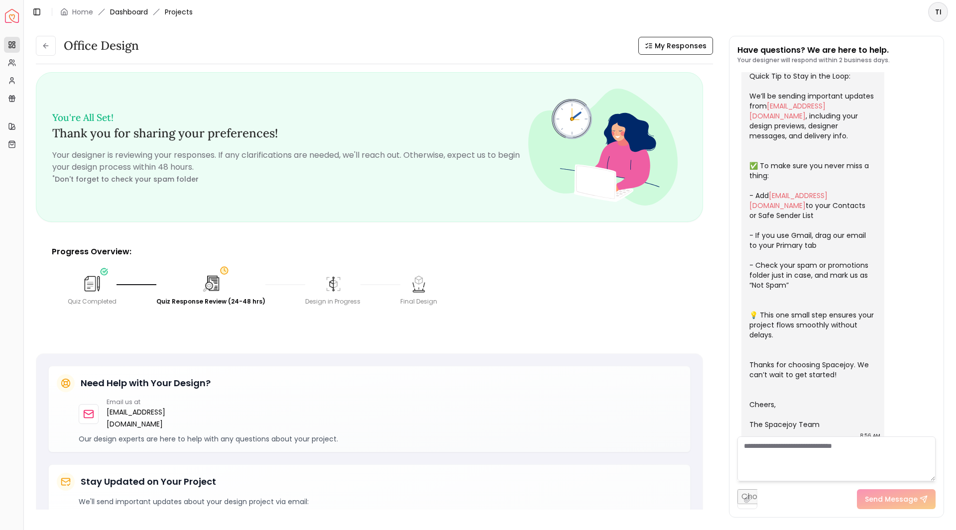
click at [124, 7] on link "Dashboard" at bounding box center [129, 12] width 38 height 10
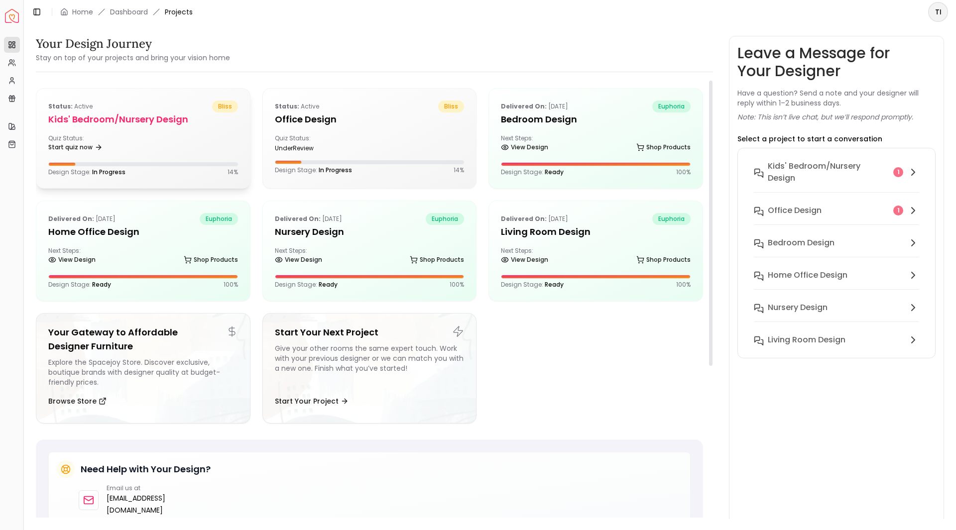
click at [196, 144] on div "Quiz Status: Start quiz now" at bounding box center [143, 144] width 190 height 20
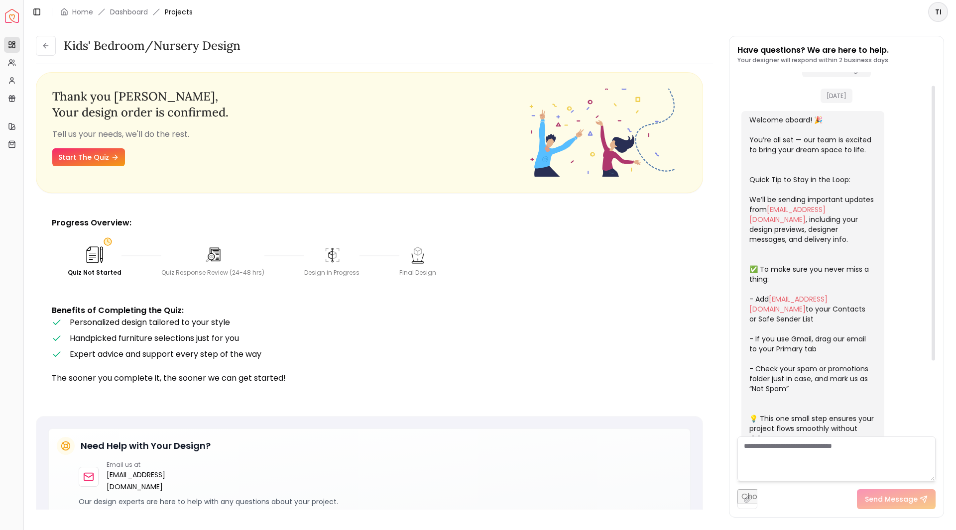
scroll to position [117, 0]
